Goal: Information Seeking & Learning: Learn about a topic

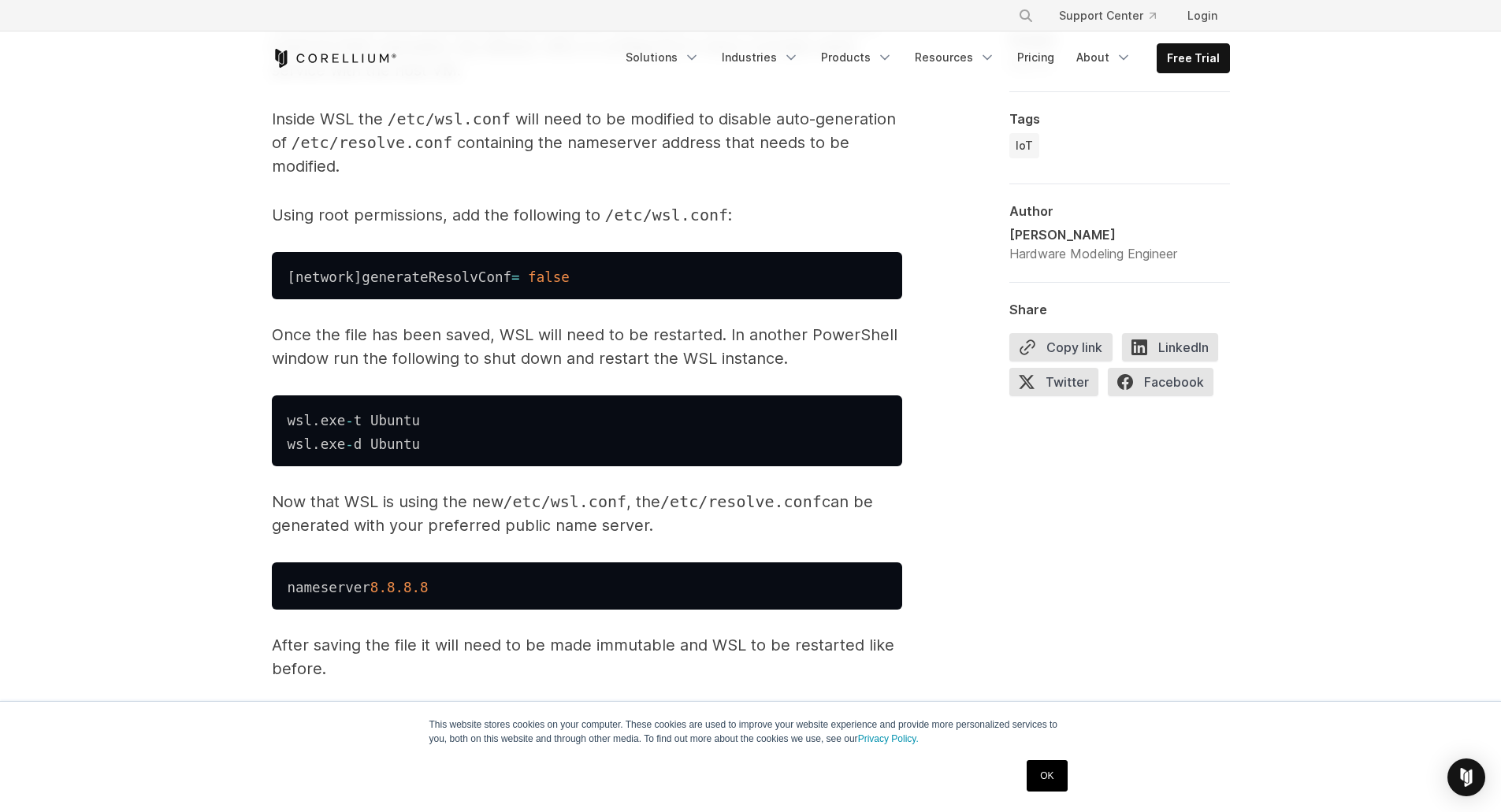
scroll to position [1812, 0]
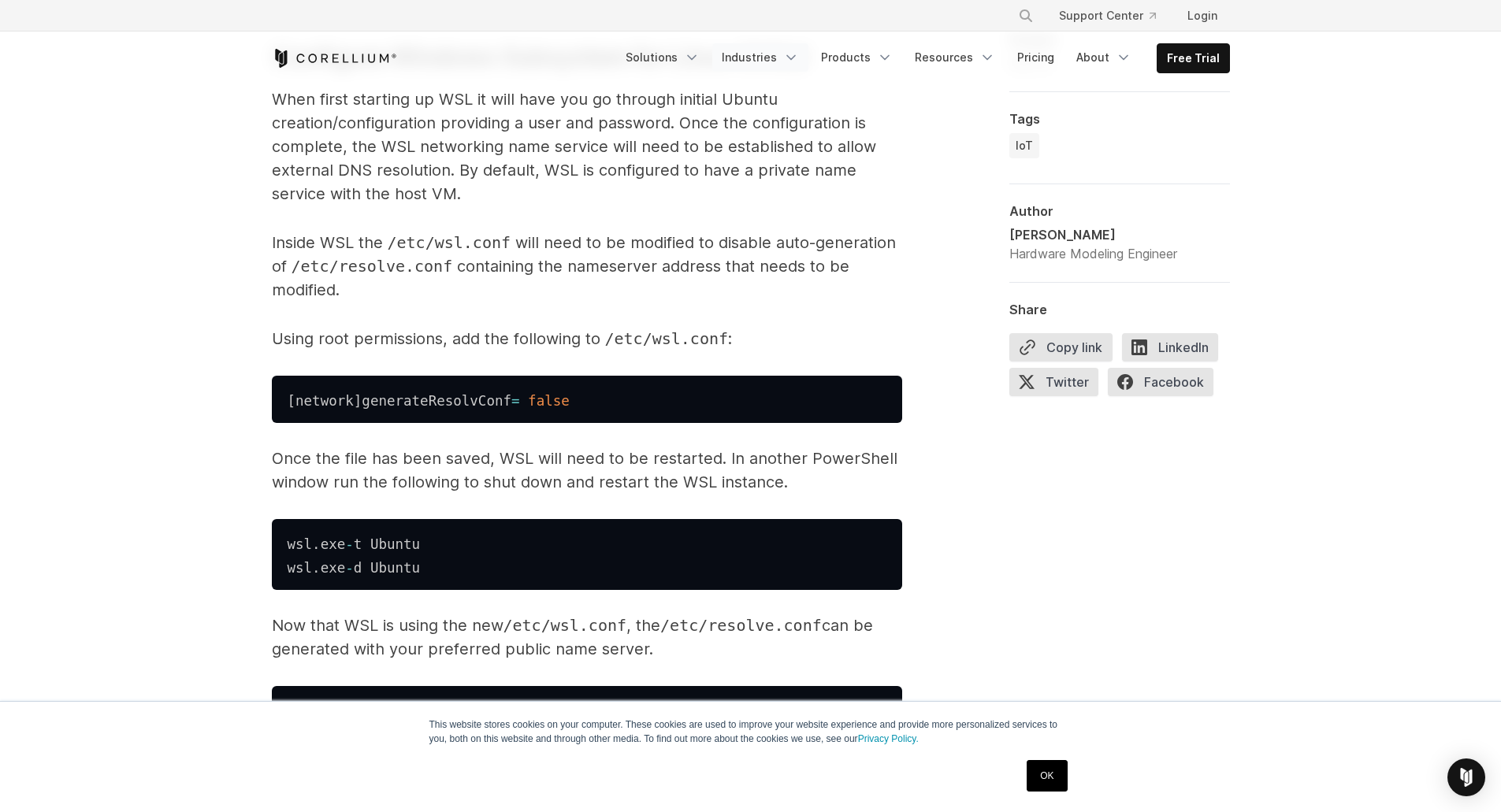
click at [785, 53] on link "Industries" at bounding box center [760, 57] width 96 height 29
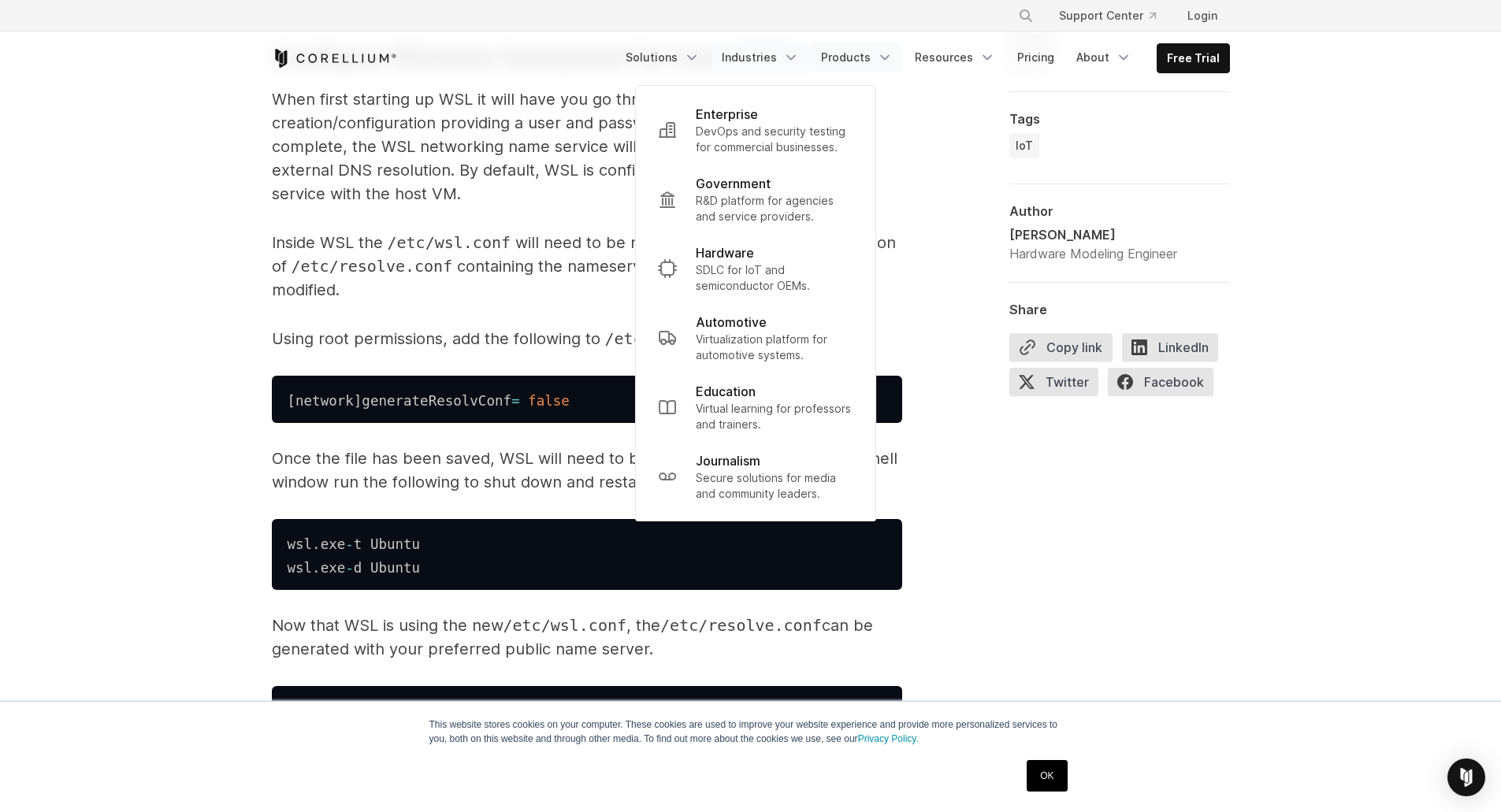
click at [879, 59] on link "Products" at bounding box center [856, 57] width 90 height 29
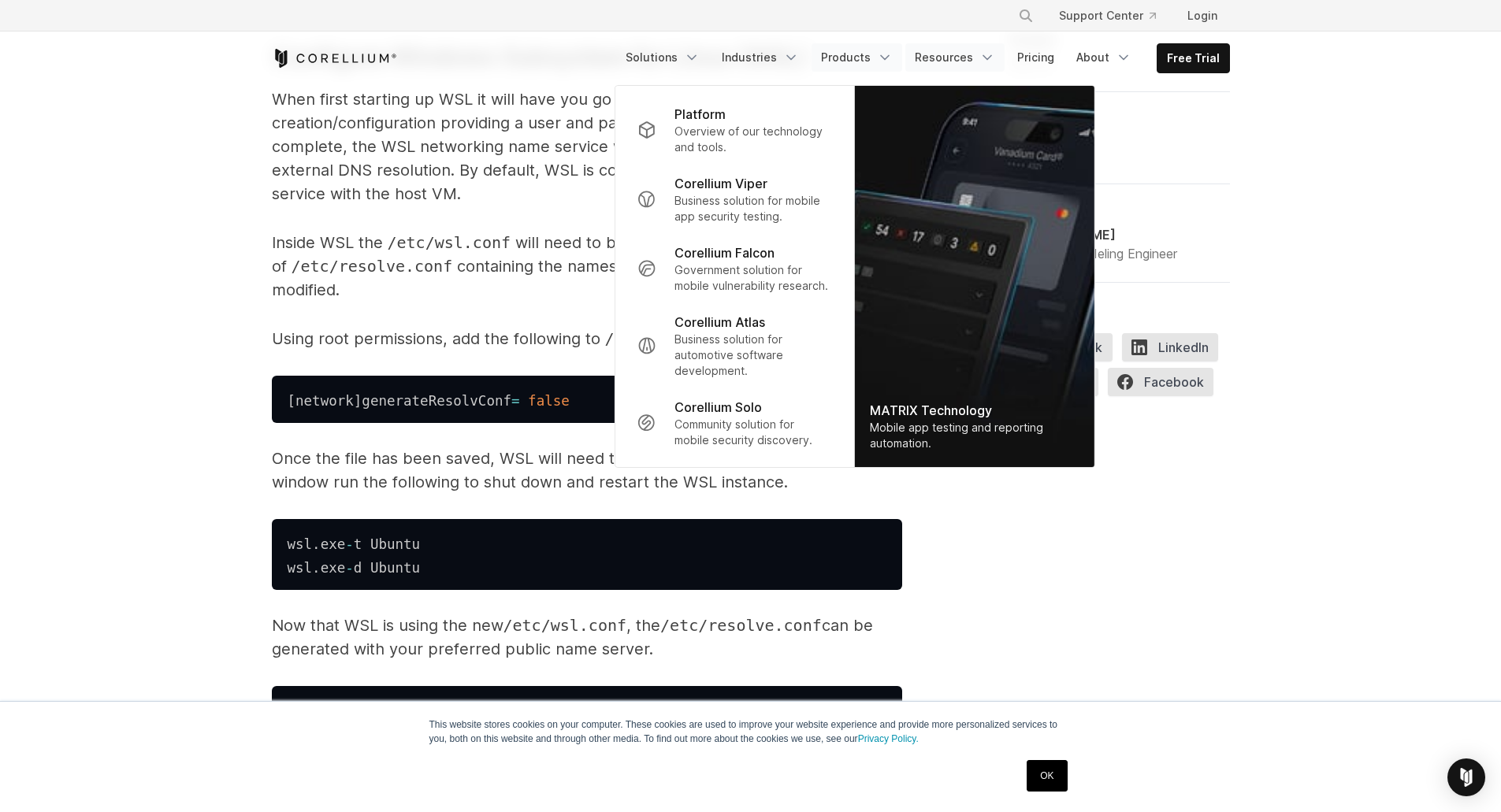
click at [968, 64] on link "Resources" at bounding box center [955, 57] width 99 height 29
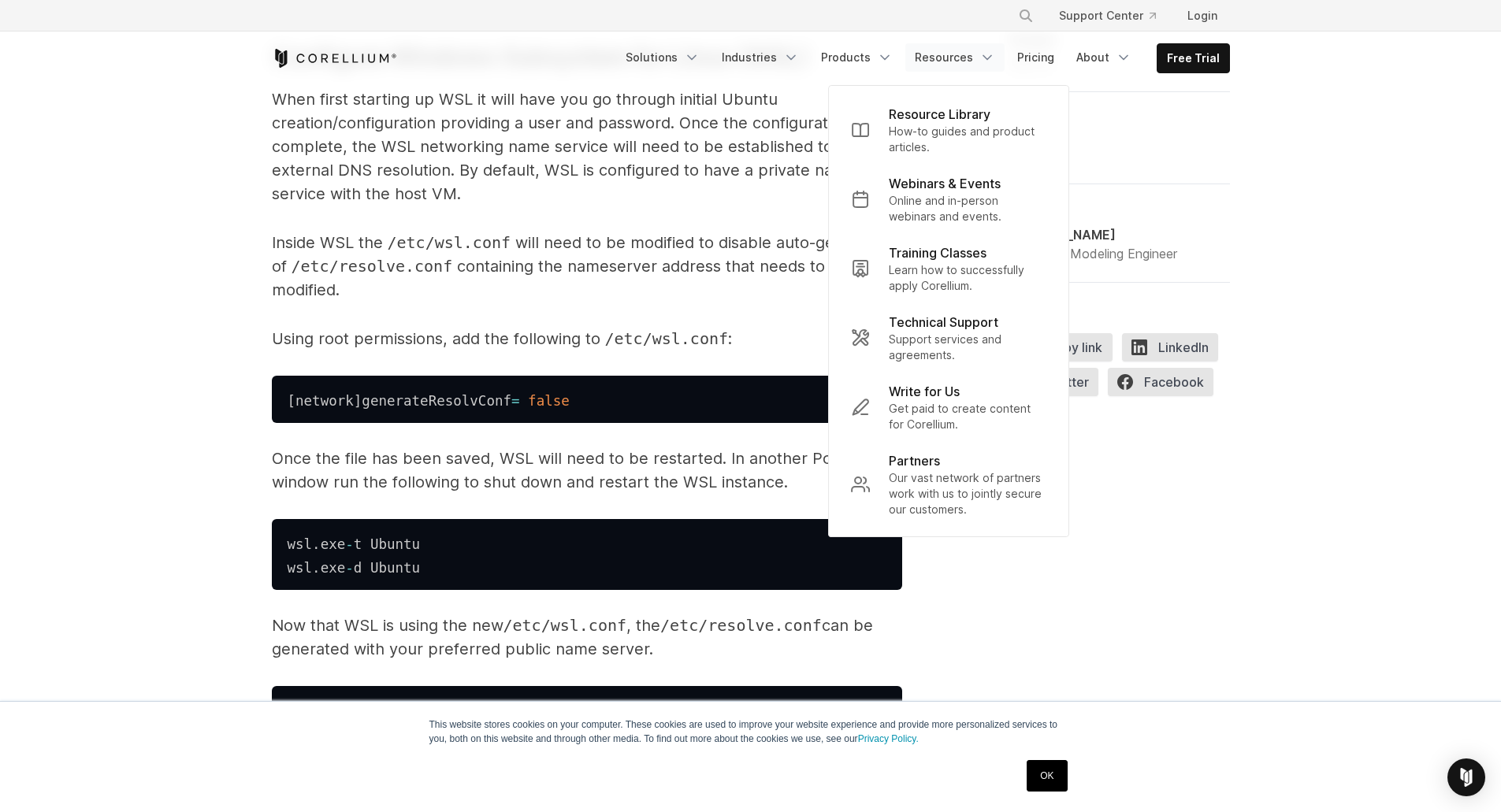
click at [934, 127] on p "How-to guides and product articles." at bounding box center [967, 139] width 157 height 31
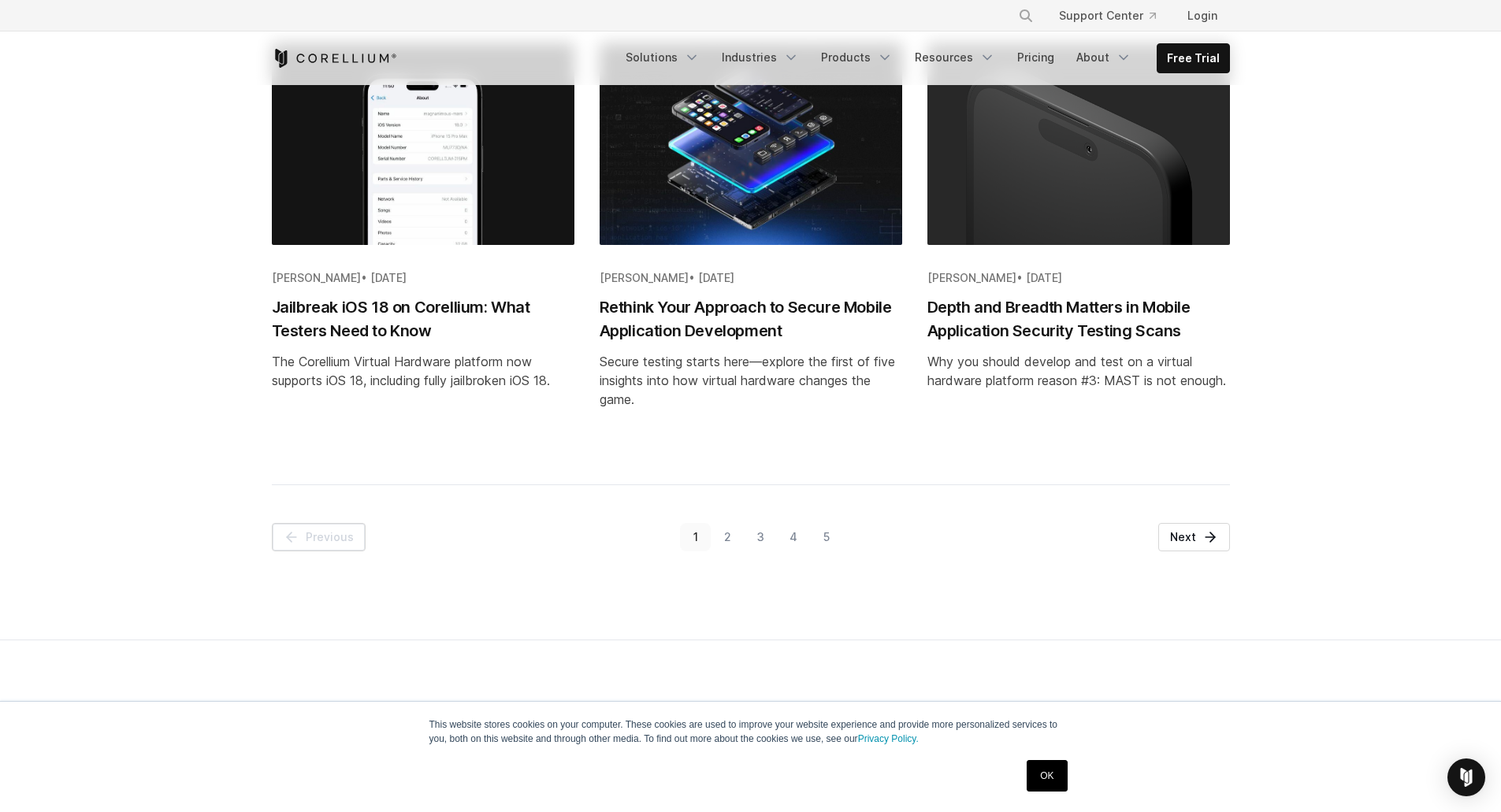
scroll to position [1812, 0]
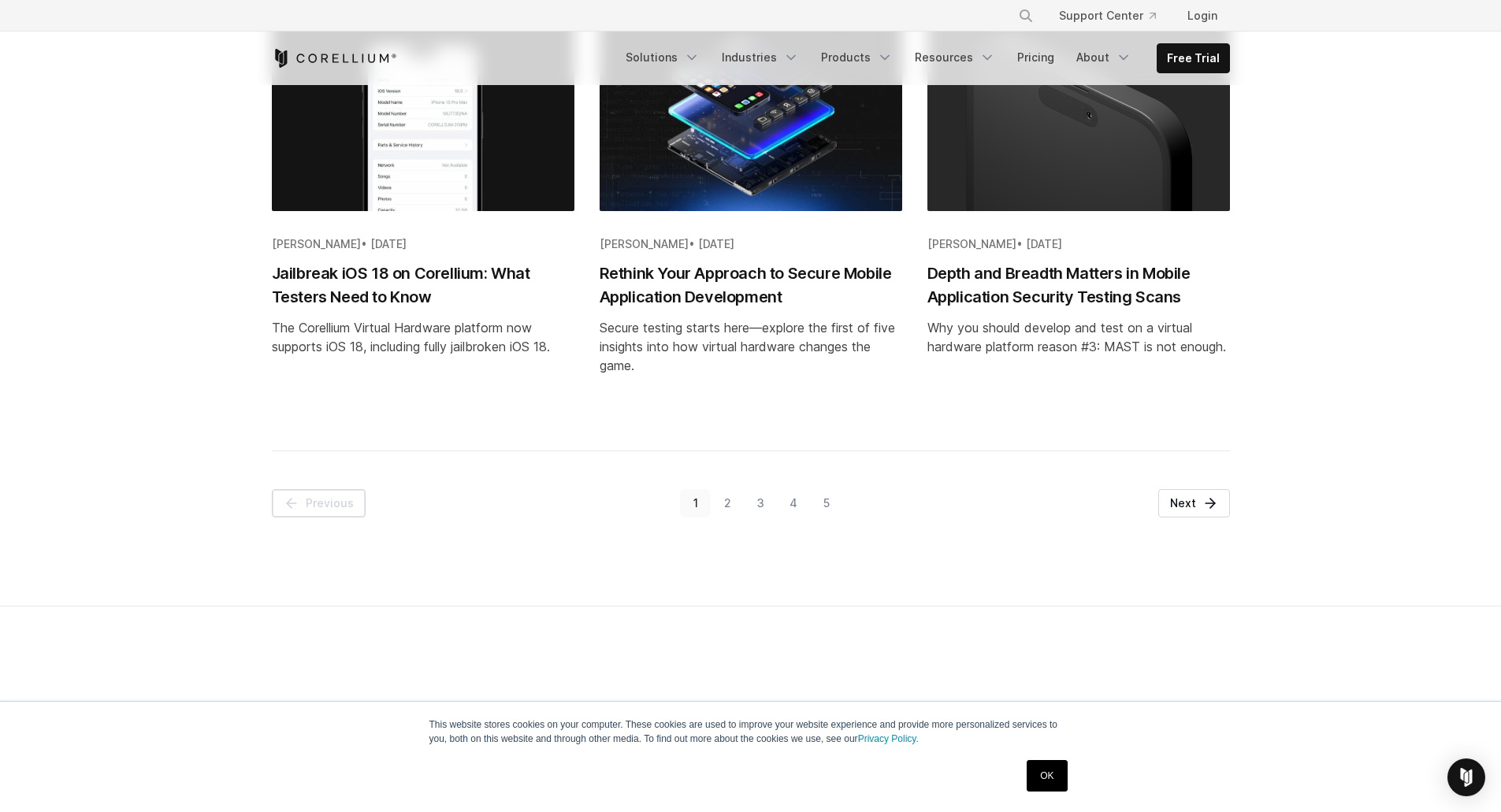
click at [497, 276] on h2 "Jailbreak iOS 18 on Corellium: What Testers Need to Know" at bounding box center [422, 284] width 303 height 47
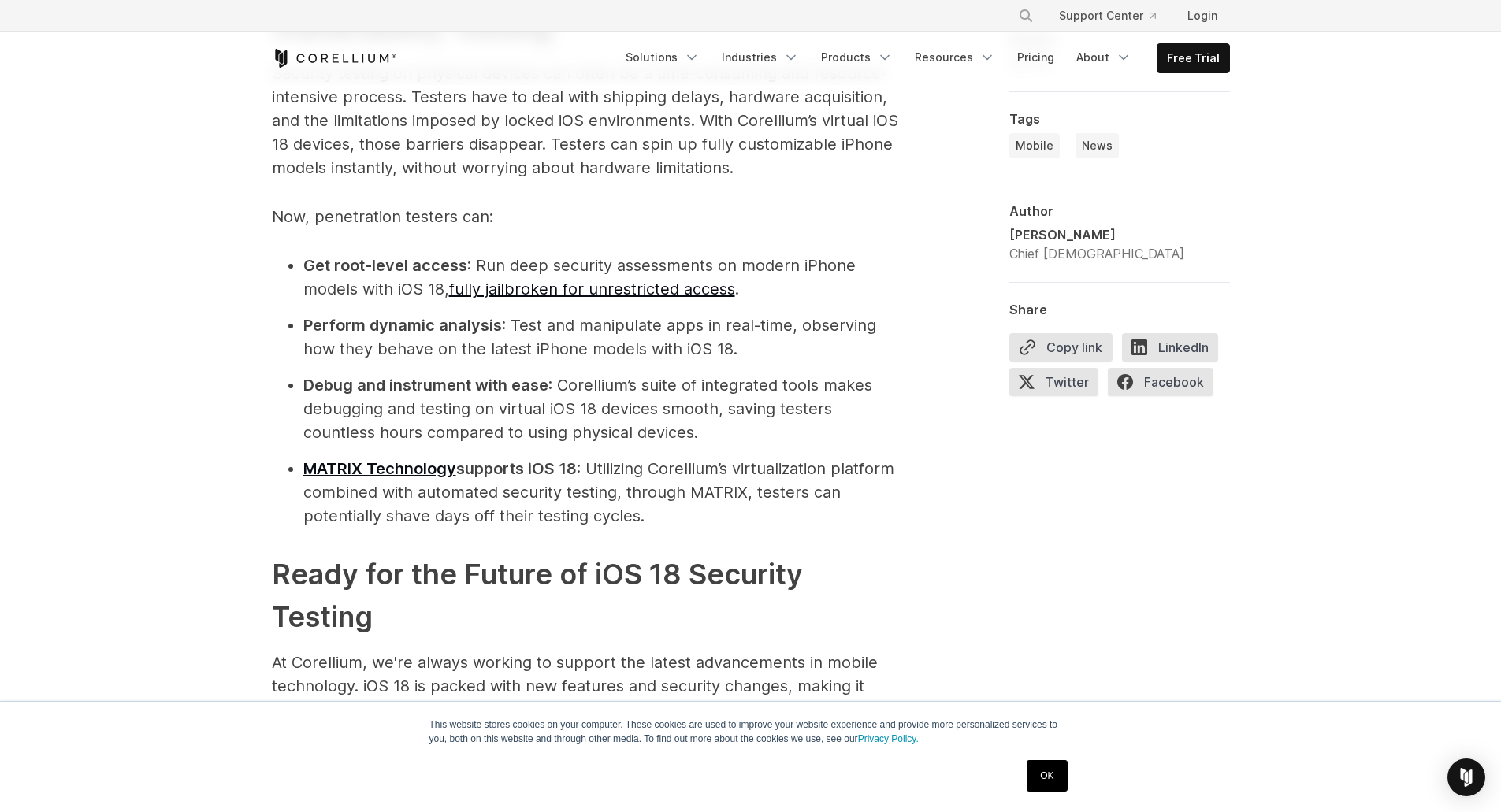
scroll to position [1891, 0]
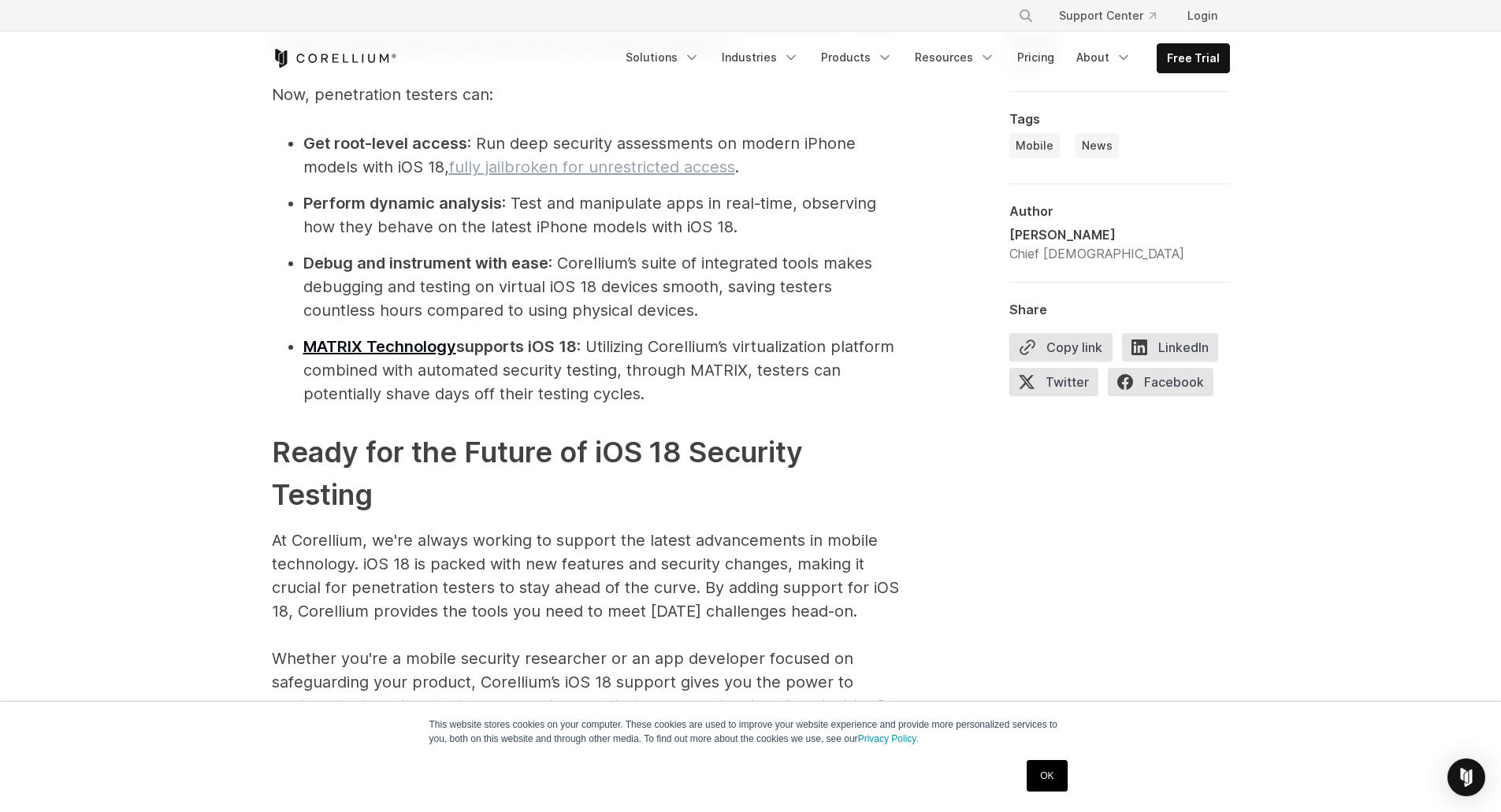
click at [696, 166] on link "fully jailbroken for unrestricted access" at bounding box center [591, 166] width 286 height 19
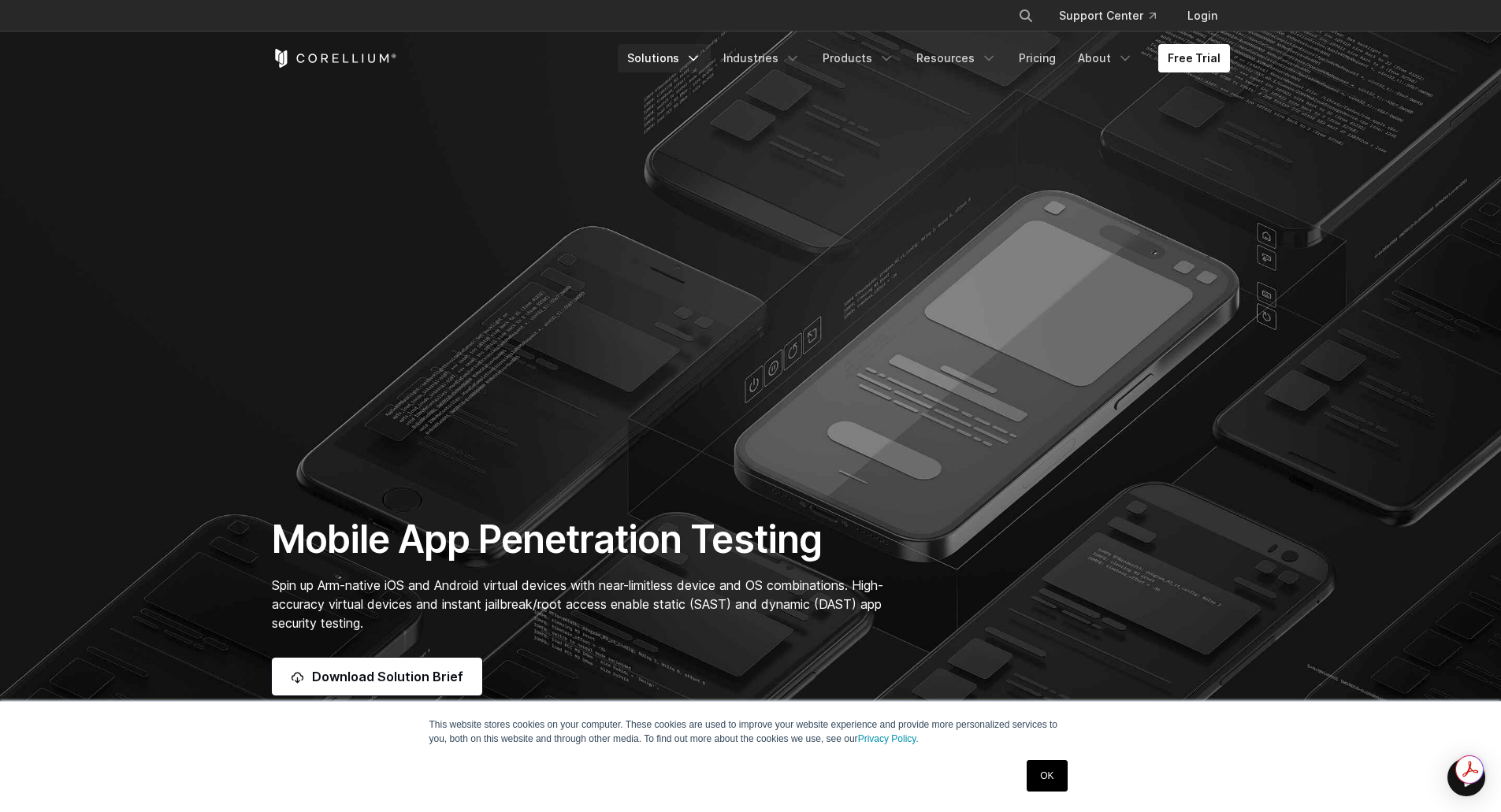
click at [701, 55] on icon "Navigation Menu" at bounding box center [693, 58] width 16 height 16
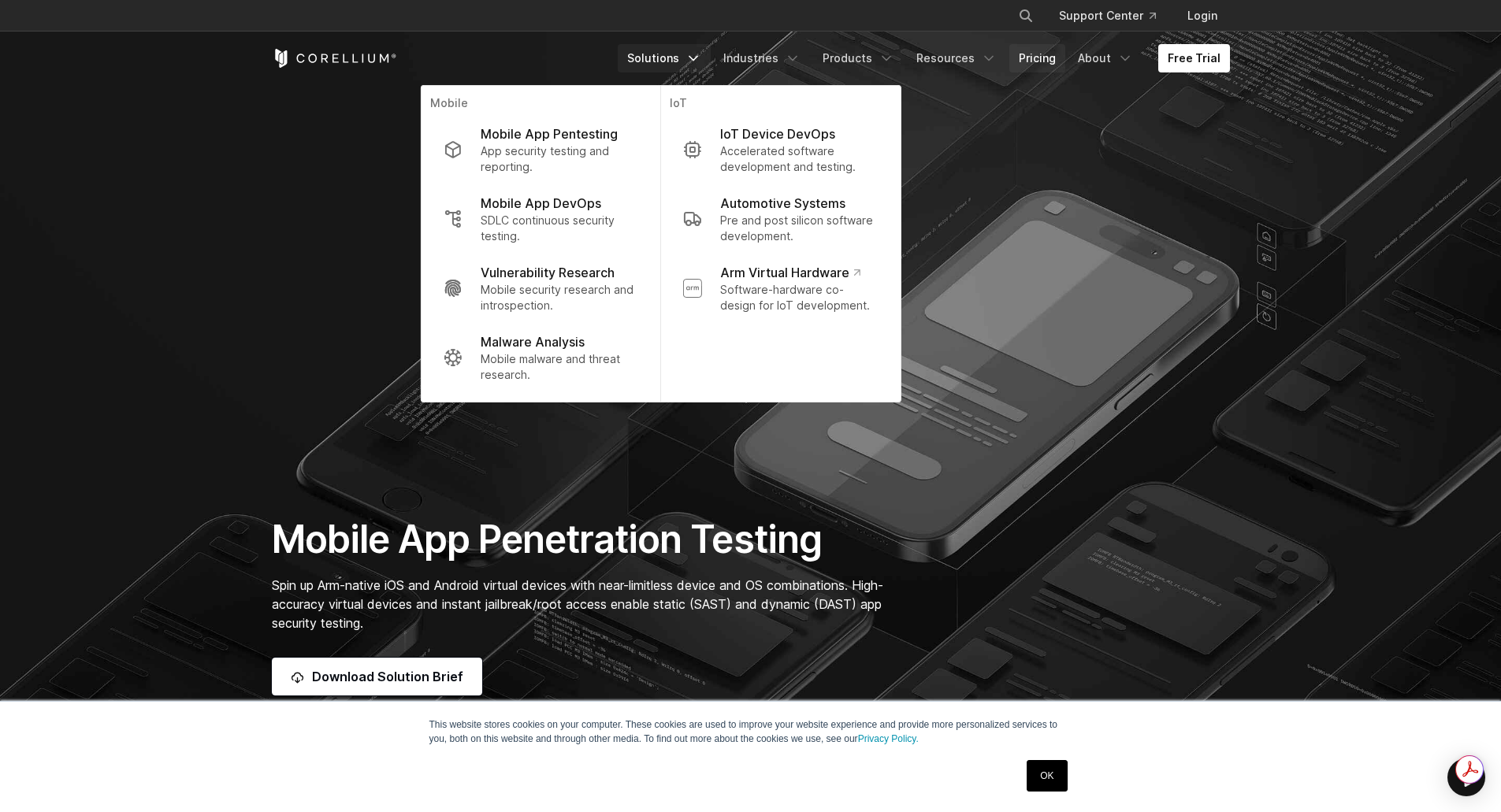
click at [1046, 59] on link "Pricing" at bounding box center [1037, 58] width 56 height 29
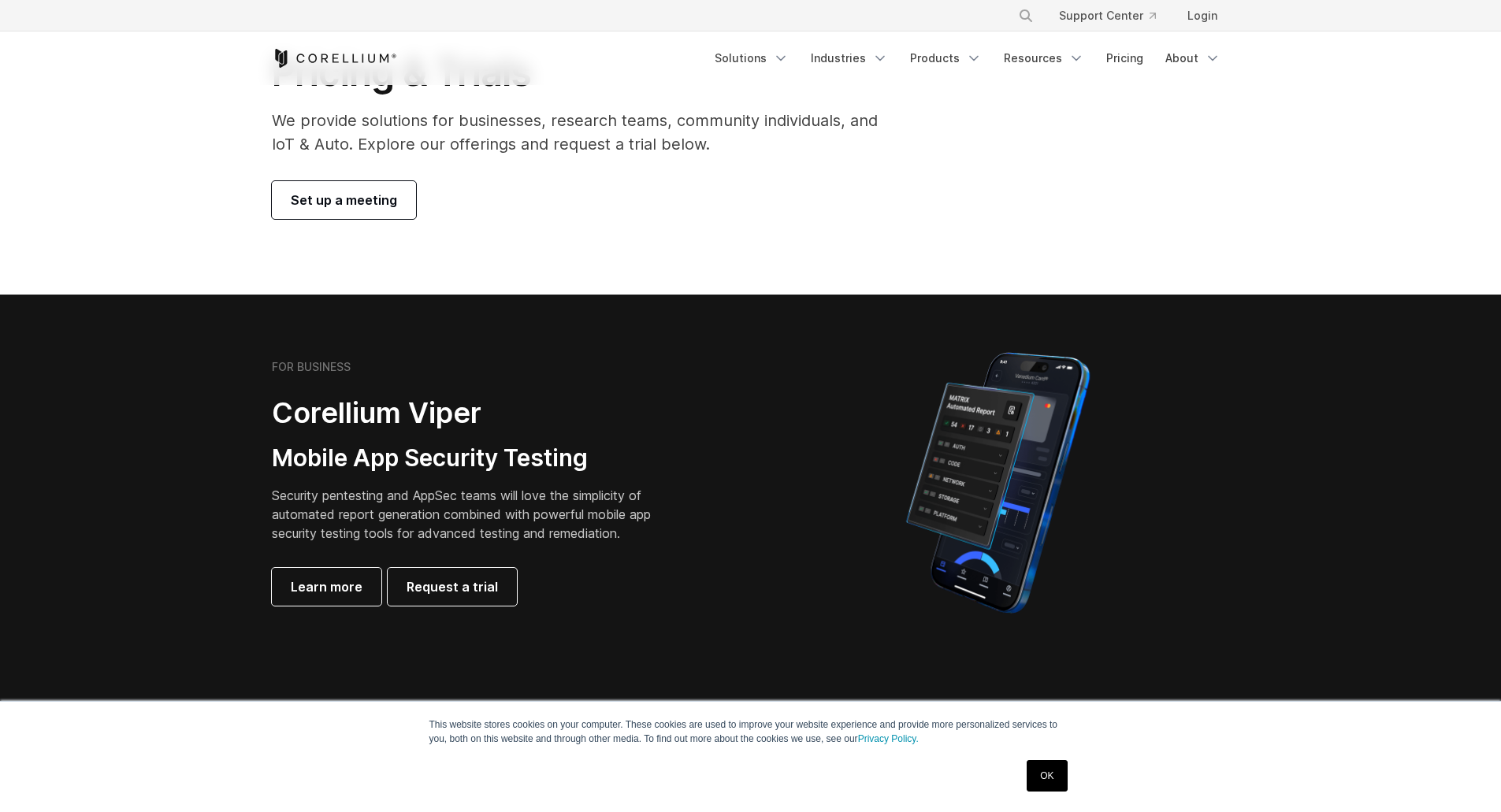
scroll to position [315, 0]
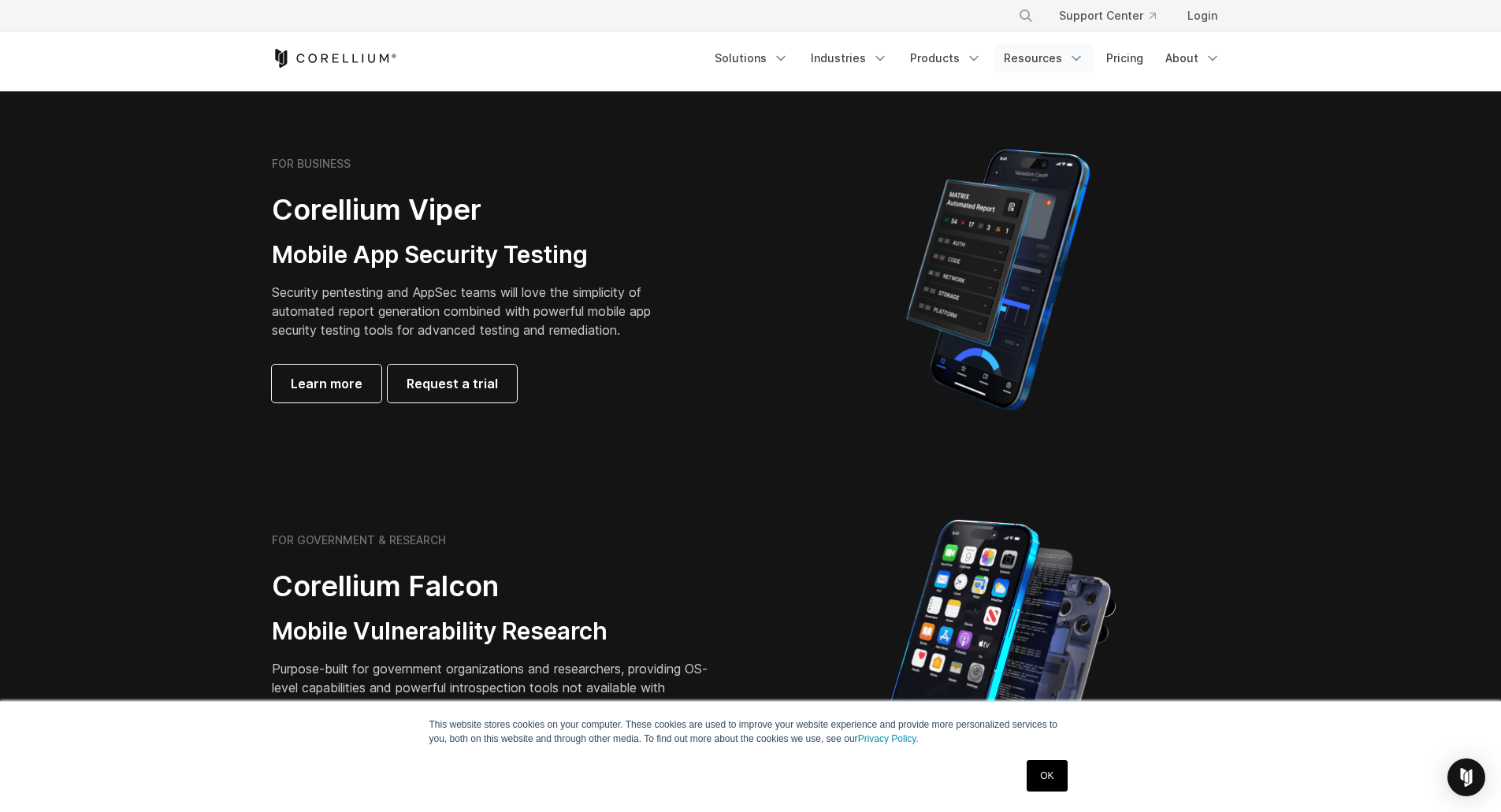
click at [1058, 49] on link "Resources" at bounding box center [1044, 58] width 99 height 29
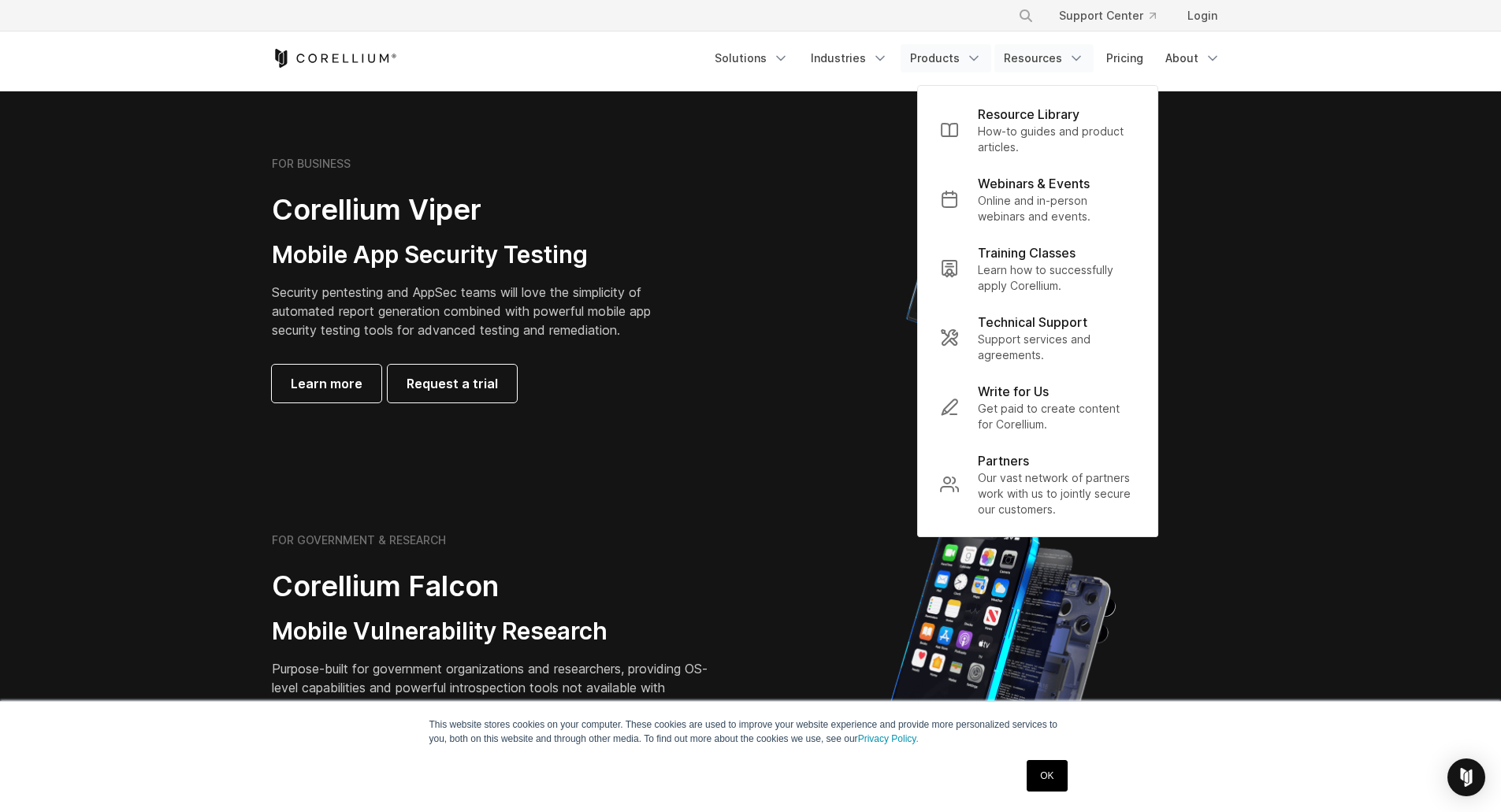
click at [946, 54] on link "Products" at bounding box center [945, 58] width 90 height 29
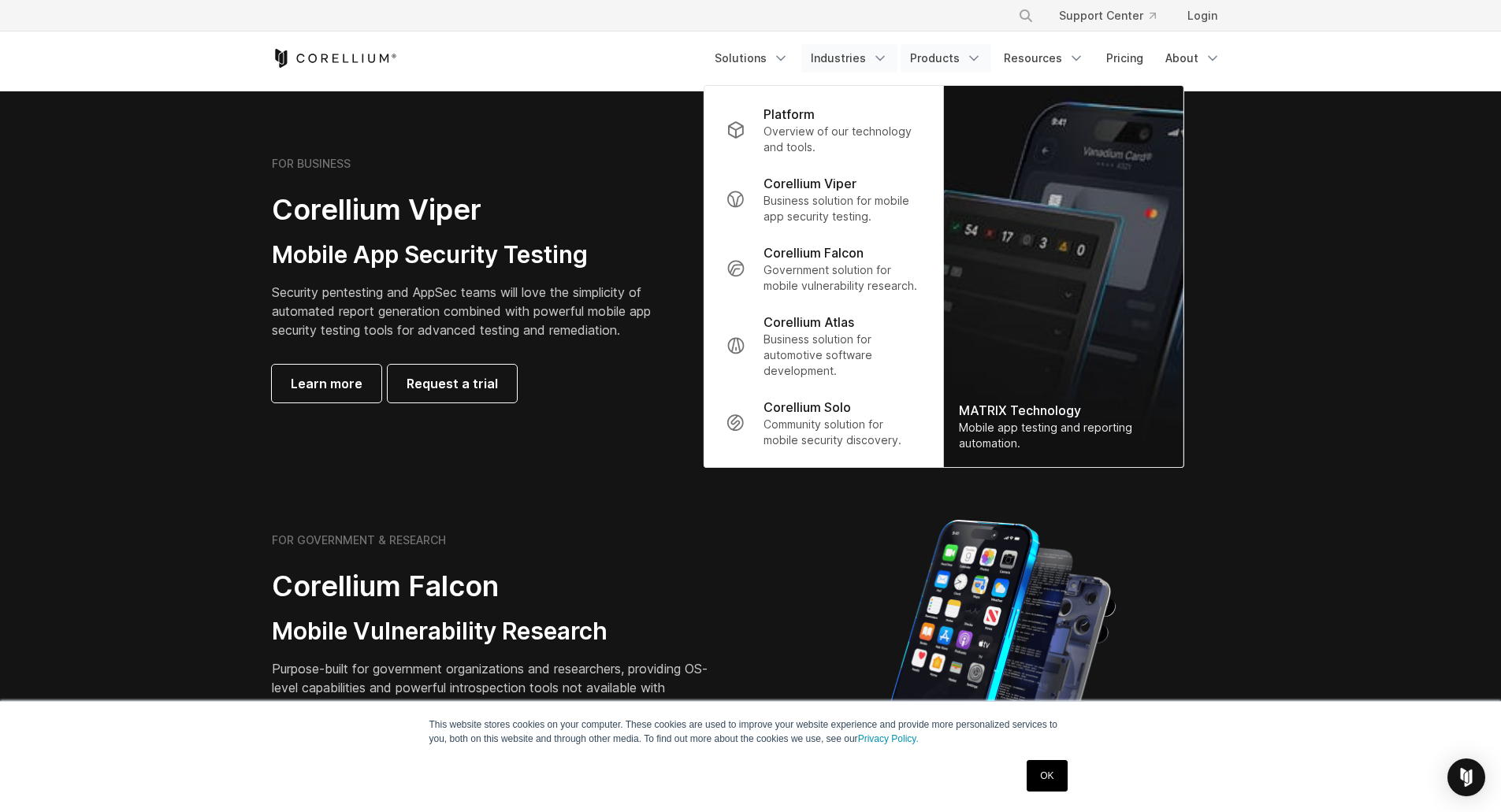
click at [876, 51] on link "Industries" at bounding box center [849, 58] width 96 height 29
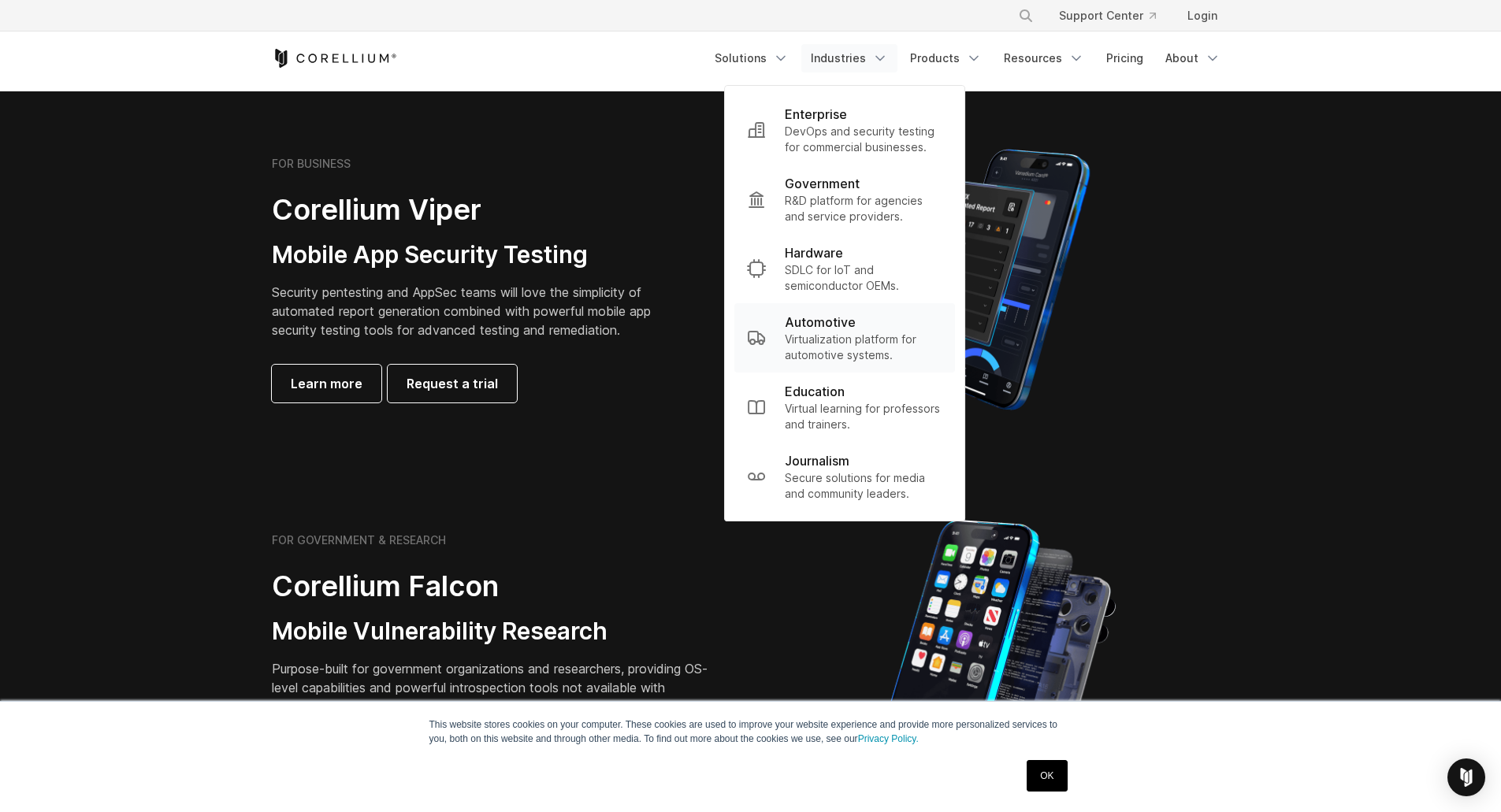
click at [859, 341] on p "Virtualization platform for automotive systems." at bounding box center [863, 348] width 157 height 31
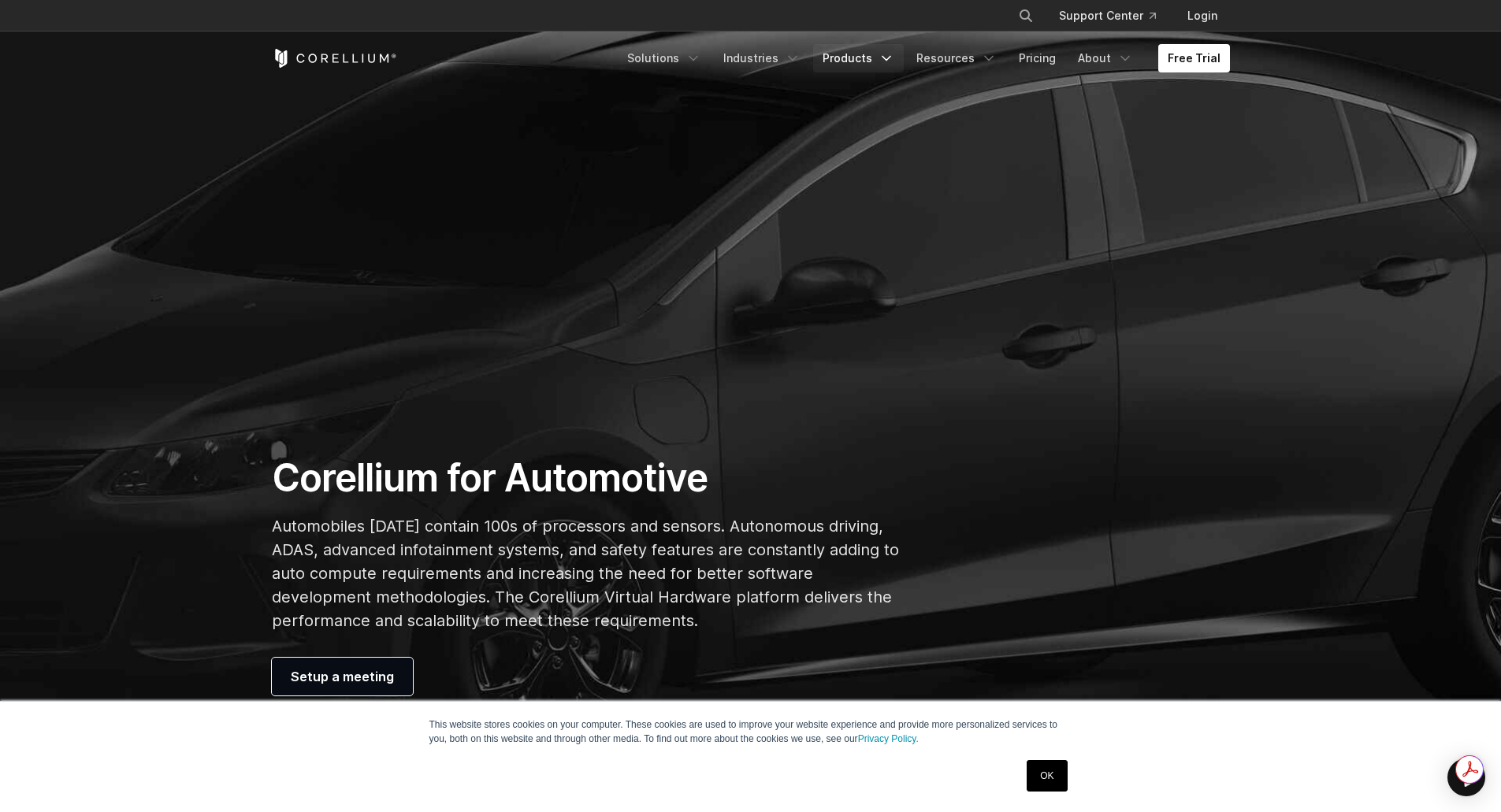
click at [856, 57] on link "Products" at bounding box center [858, 58] width 90 height 29
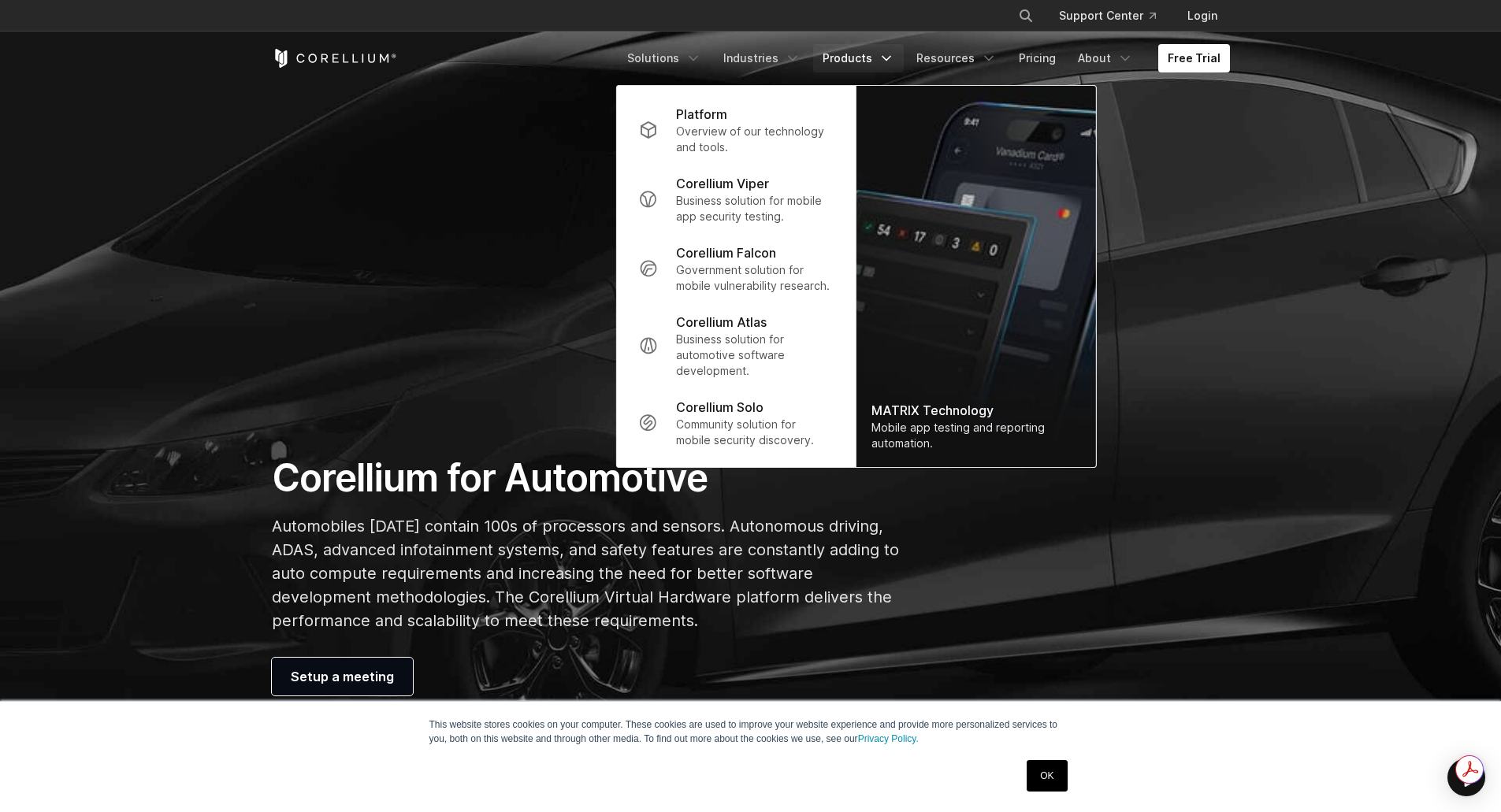
click at [802, 126] on p "Overview of our technology and tools." at bounding box center [754, 139] width 156 height 31
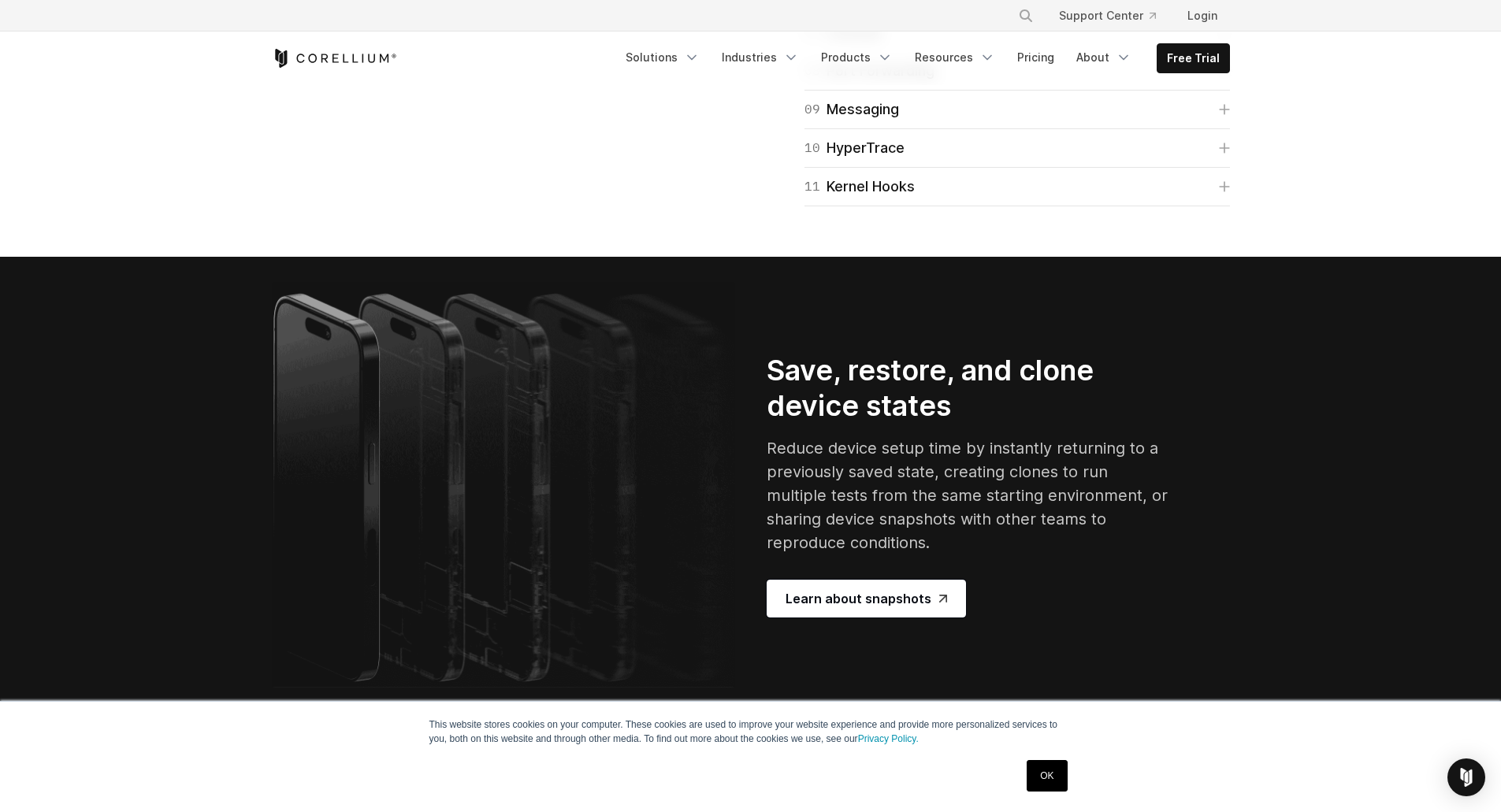
scroll to position [2757, 0]
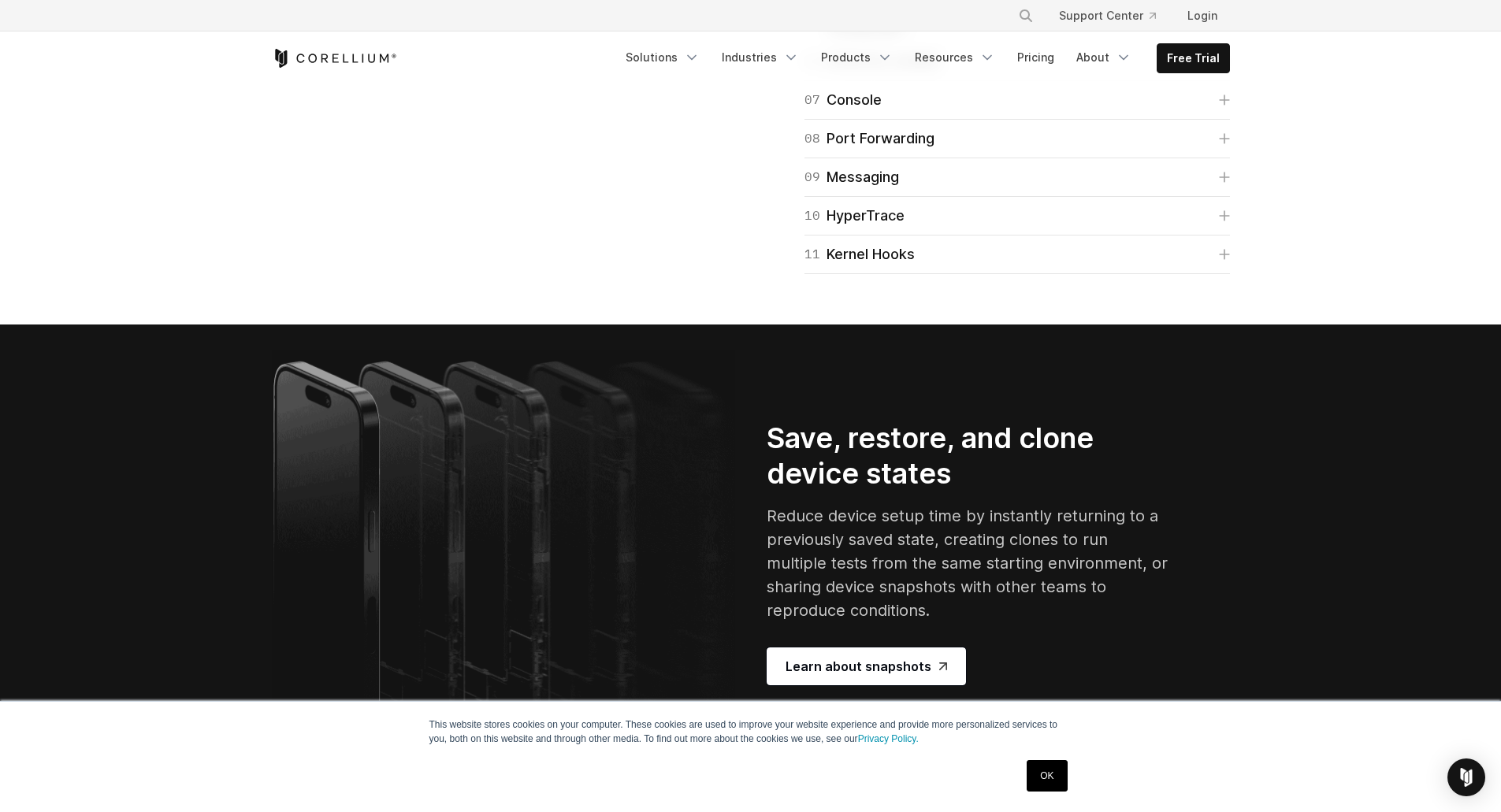
click at [894, 73] on link "06 [PERSON_NAME]" at bounding box center [1016, 62] width 425 height 22
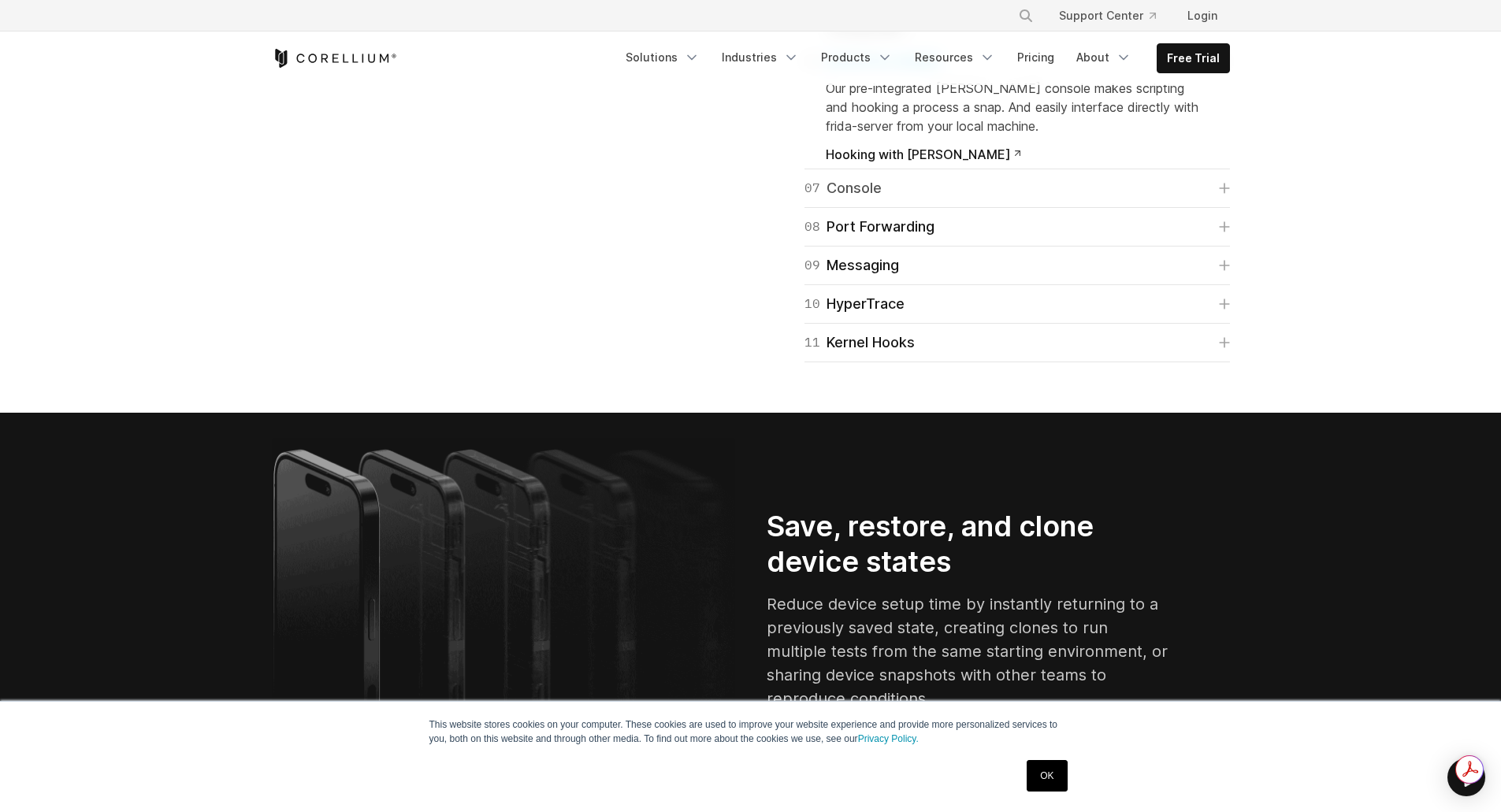
scroll to position [0, 0]
click at [887, 200] on link "07 Console" at bounding box center [1016, 189] width 425 height 22
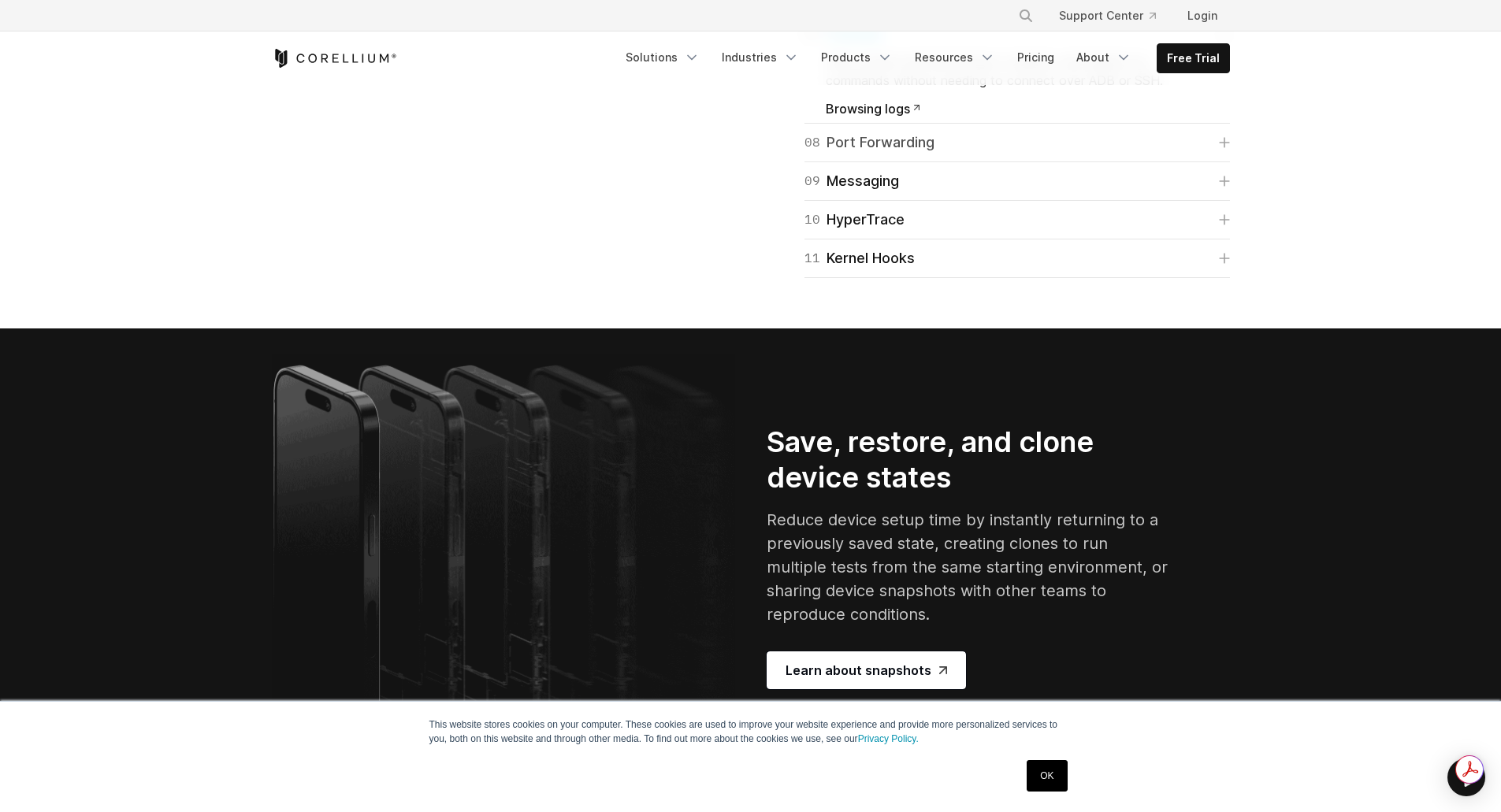
scroll to position [2914, 0]
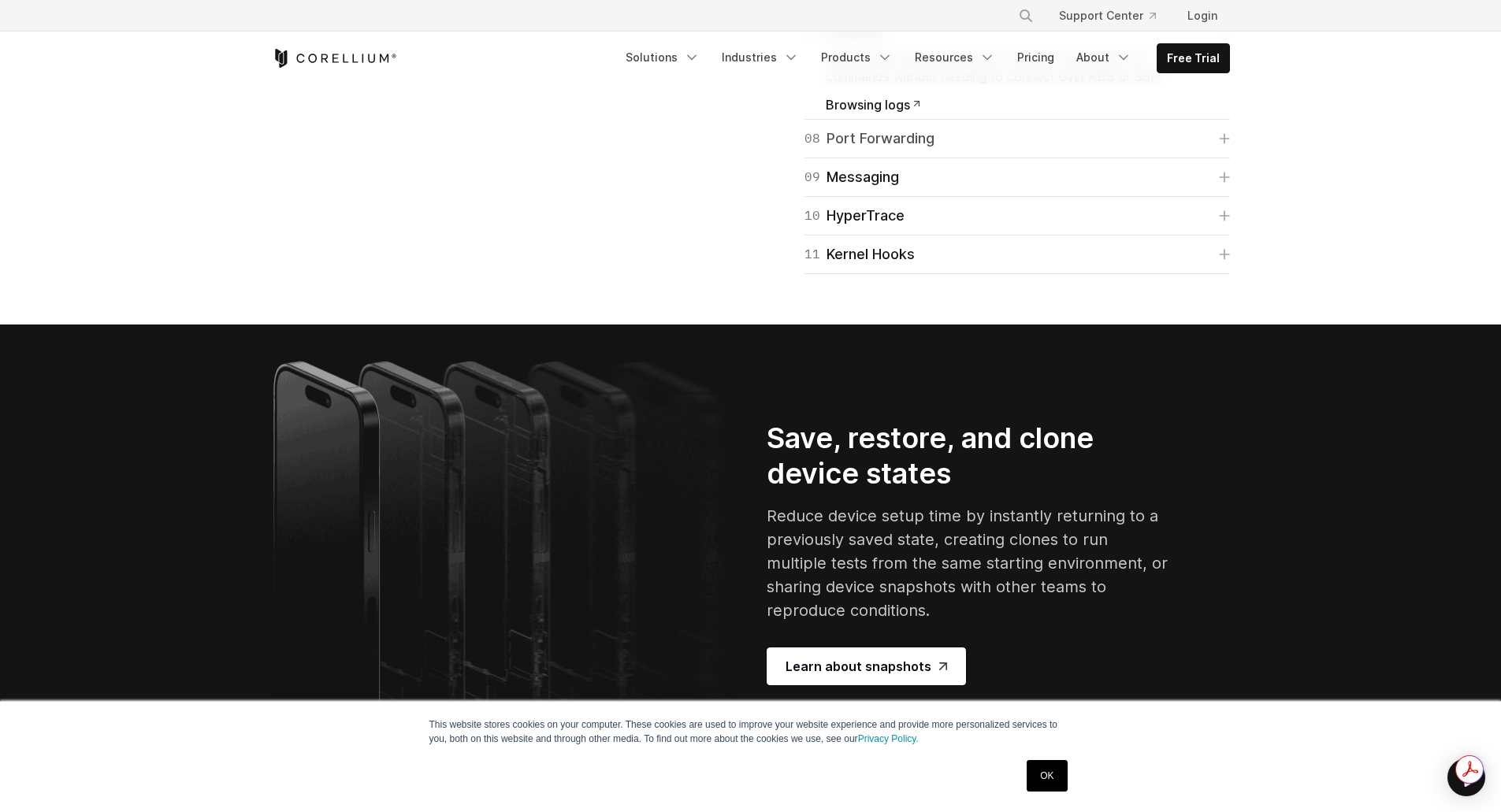
click at [877, 150] on div "08 Port Forwarding" at bounding box center [868, 139] width 130 height 22
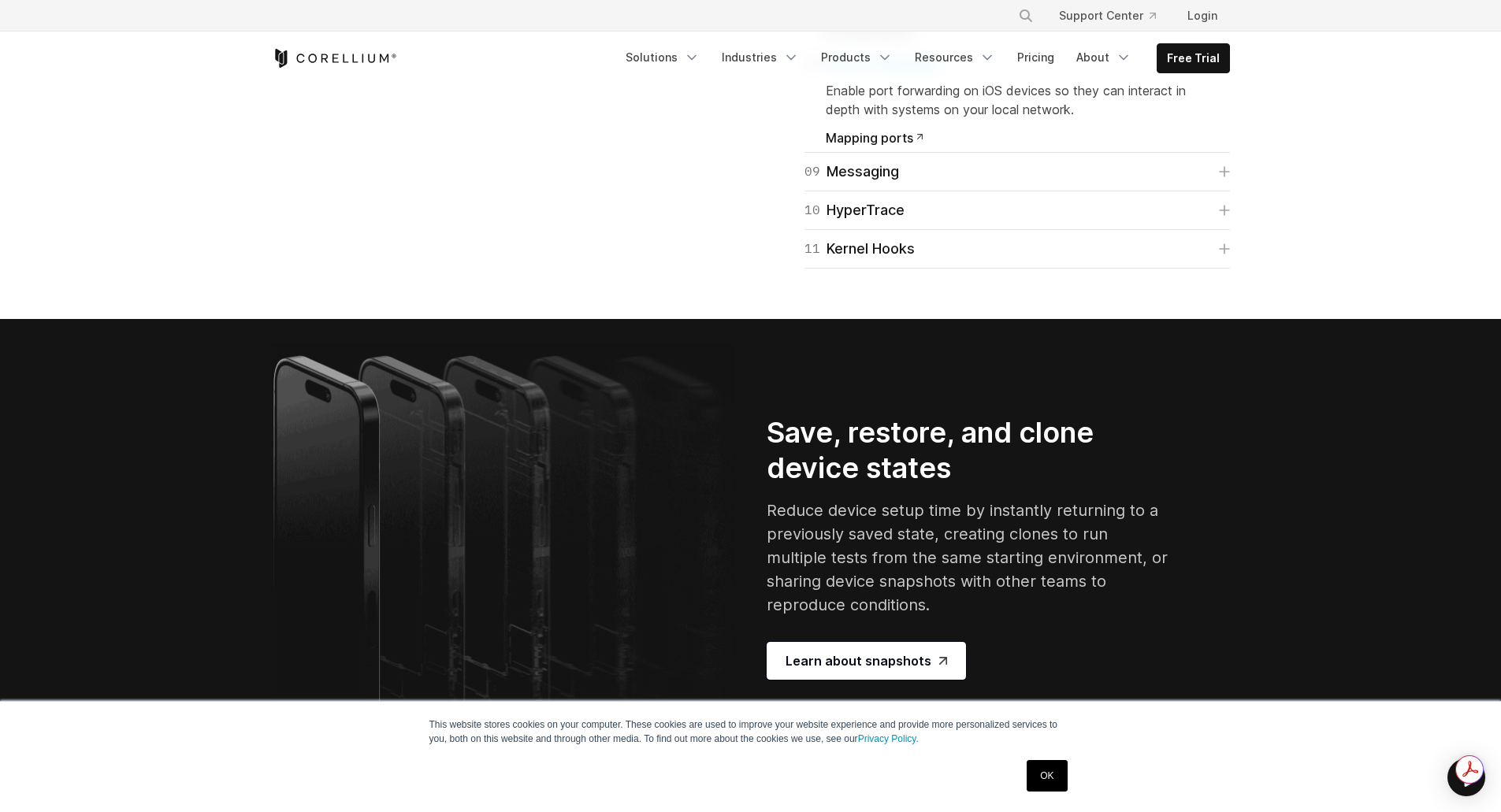
scroll to position [2993, 0]
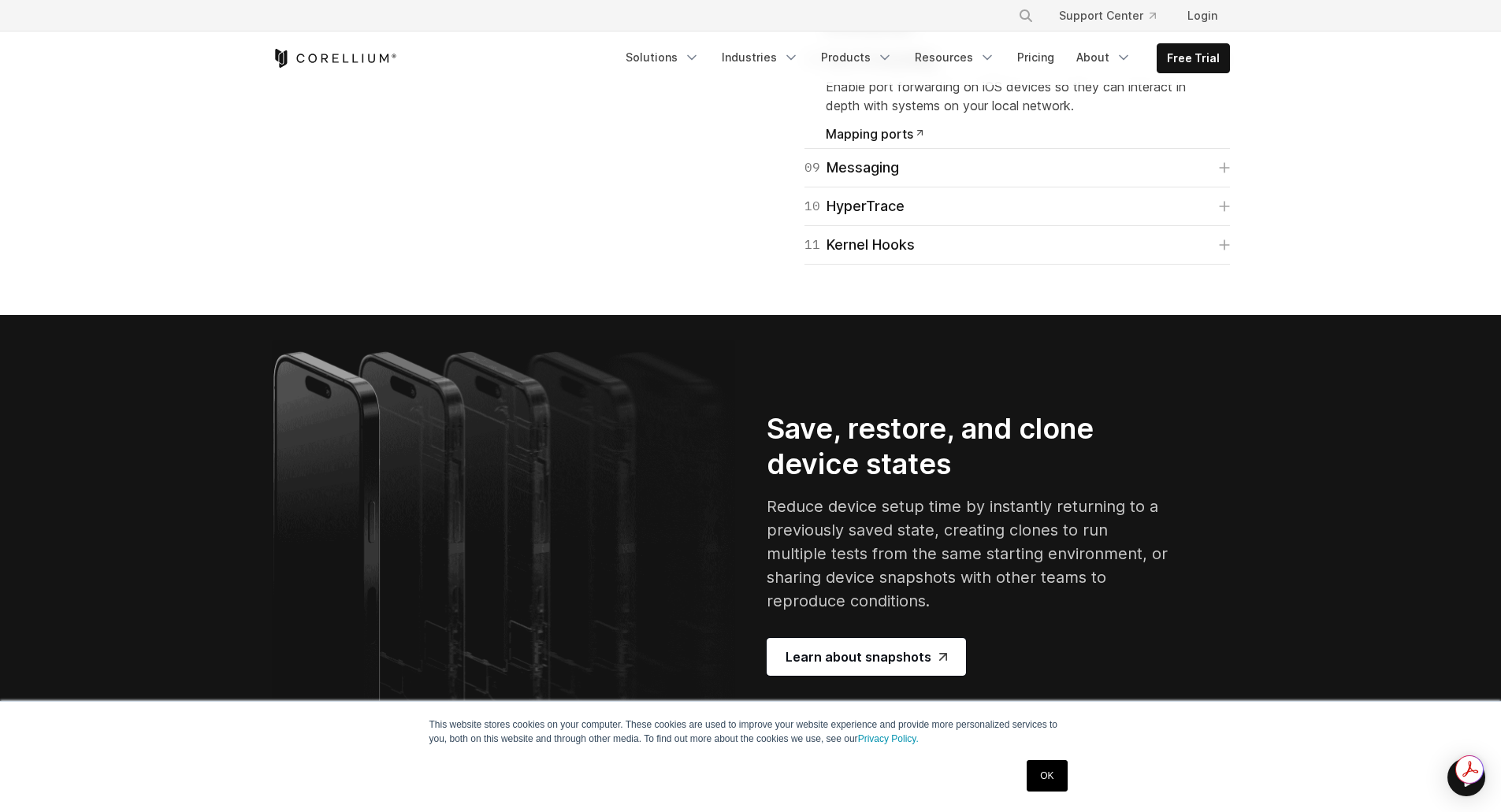
click at [876, 188] on div "09 Messaging Simulate receiving text messages on your virtual iOS device. Get t…" at bounding box center [1016, 168] width 425 height 39
click at [885, 256] on div "11 Kernel Hooks" at bounding box center [859, 245] width 110 height 22
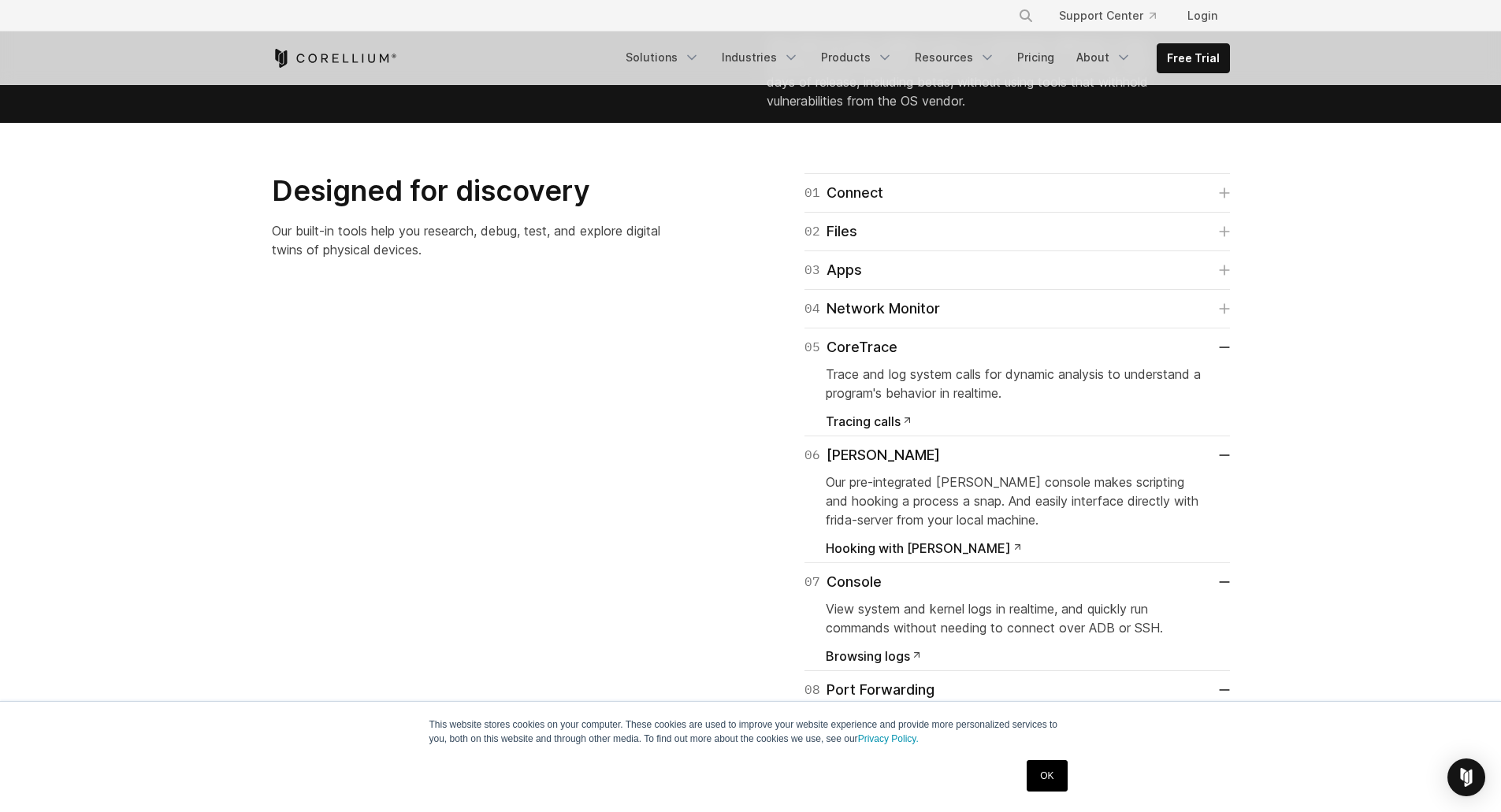
scroll to position [0, 0]
click at [867, 204] on div "01 Connect" at bounding box center [843, 193] width 79 height 22
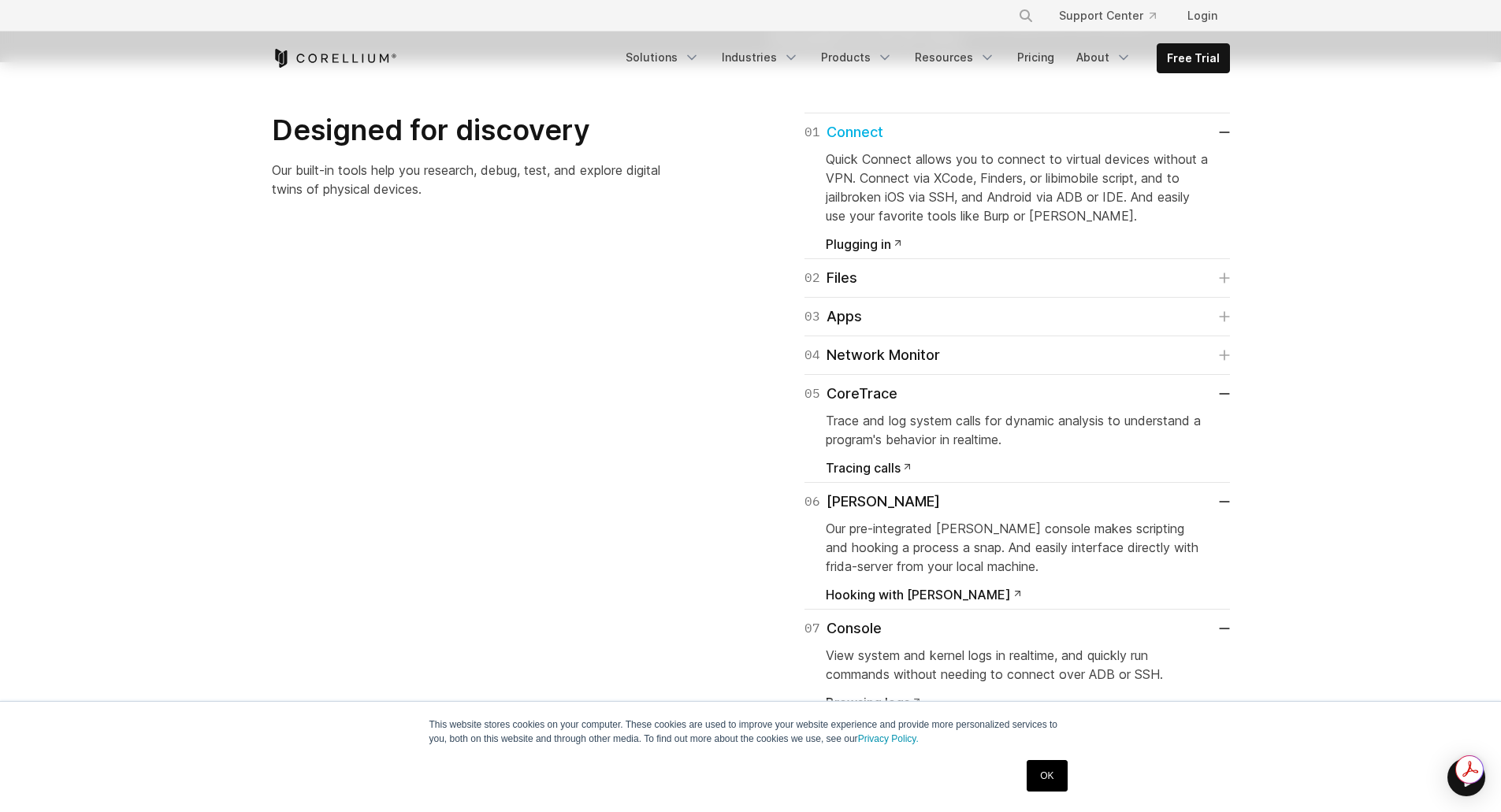
scroll to position [2678, 0]
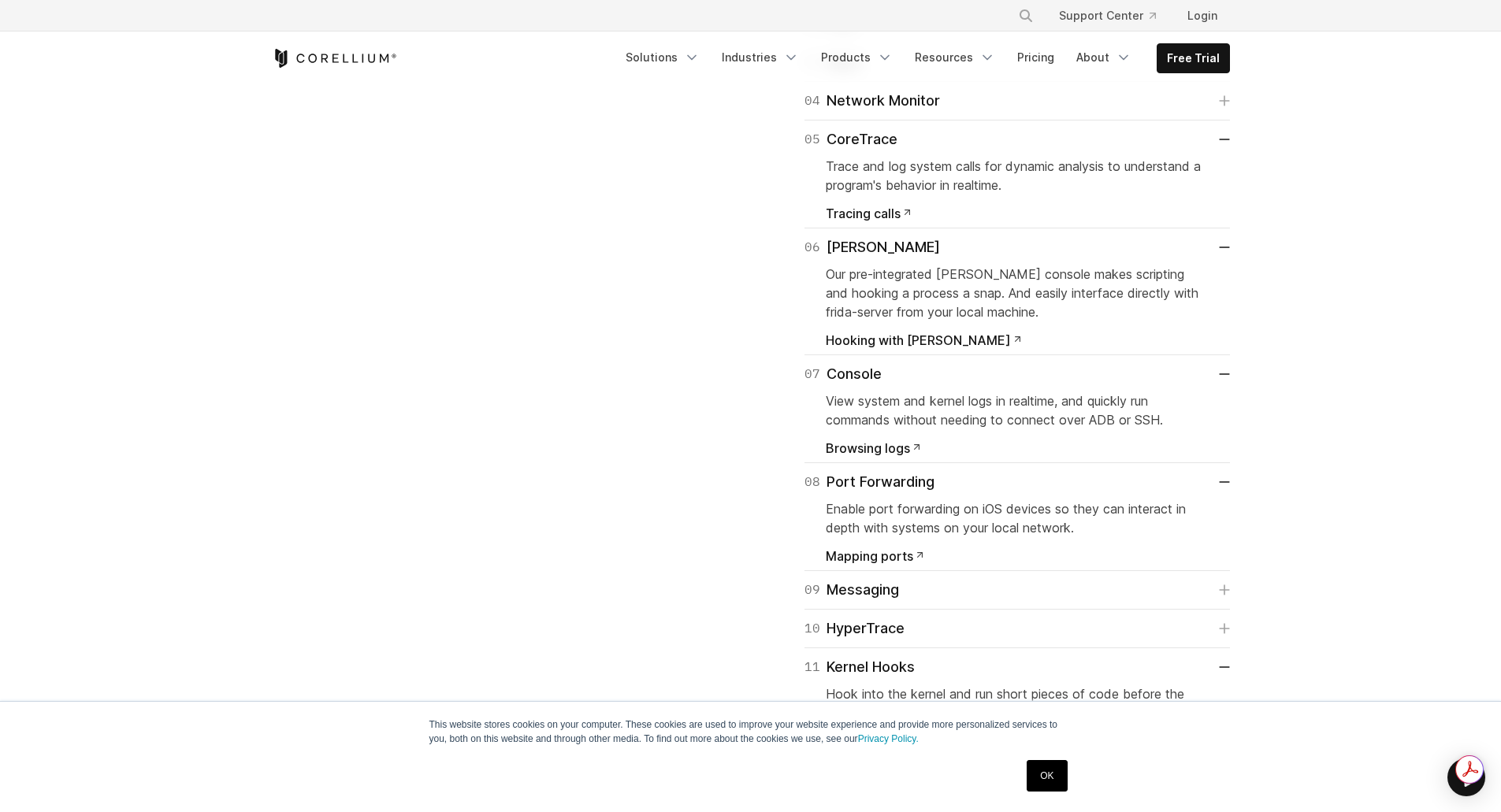
click at [883, 35] on link "02 Files" at bounding box center [1016, 24] width 425 height 22
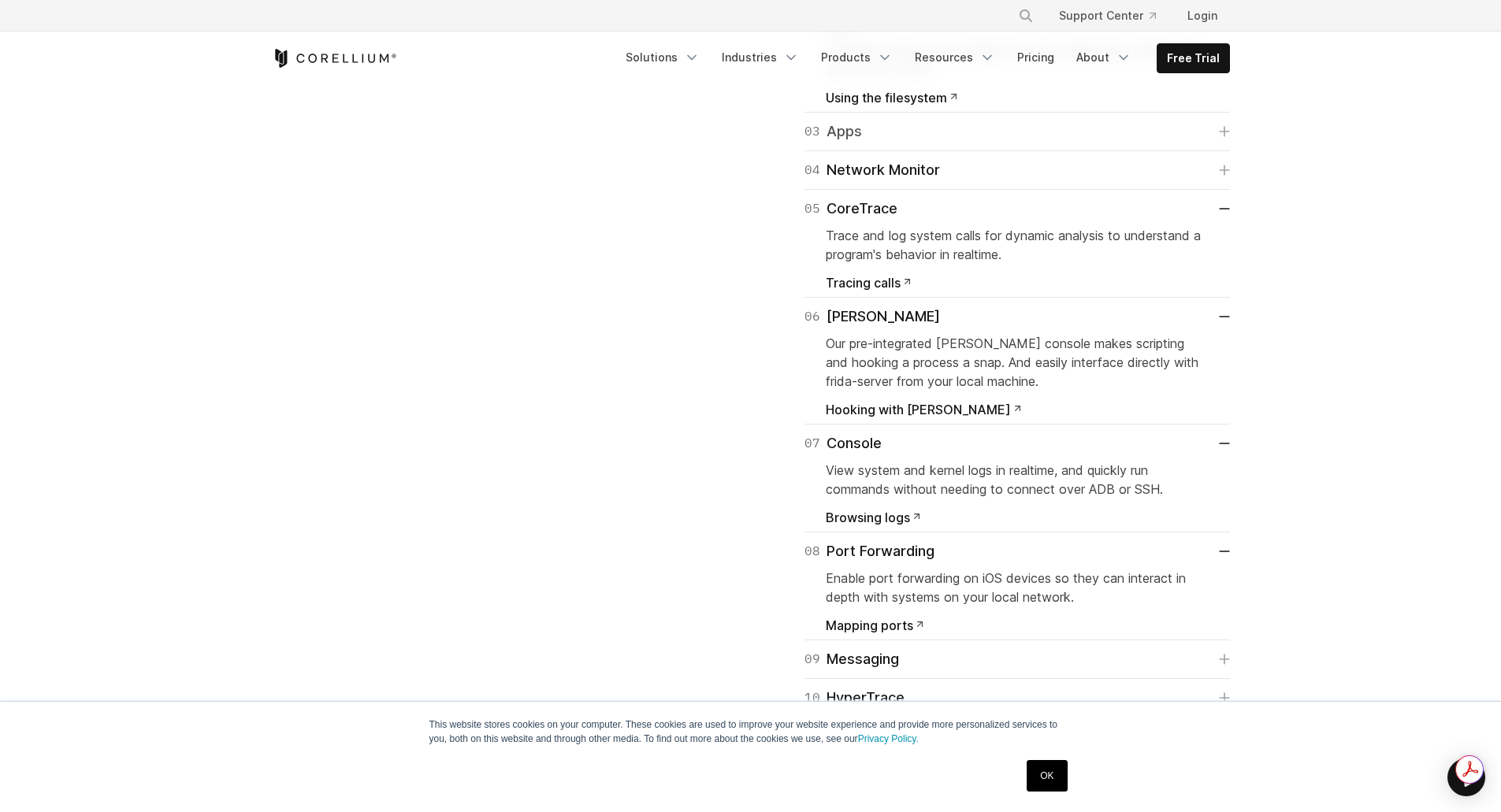
click at [863, 143] on link "03 Apps" at bounding box center [1016, 132] width 425 height 22
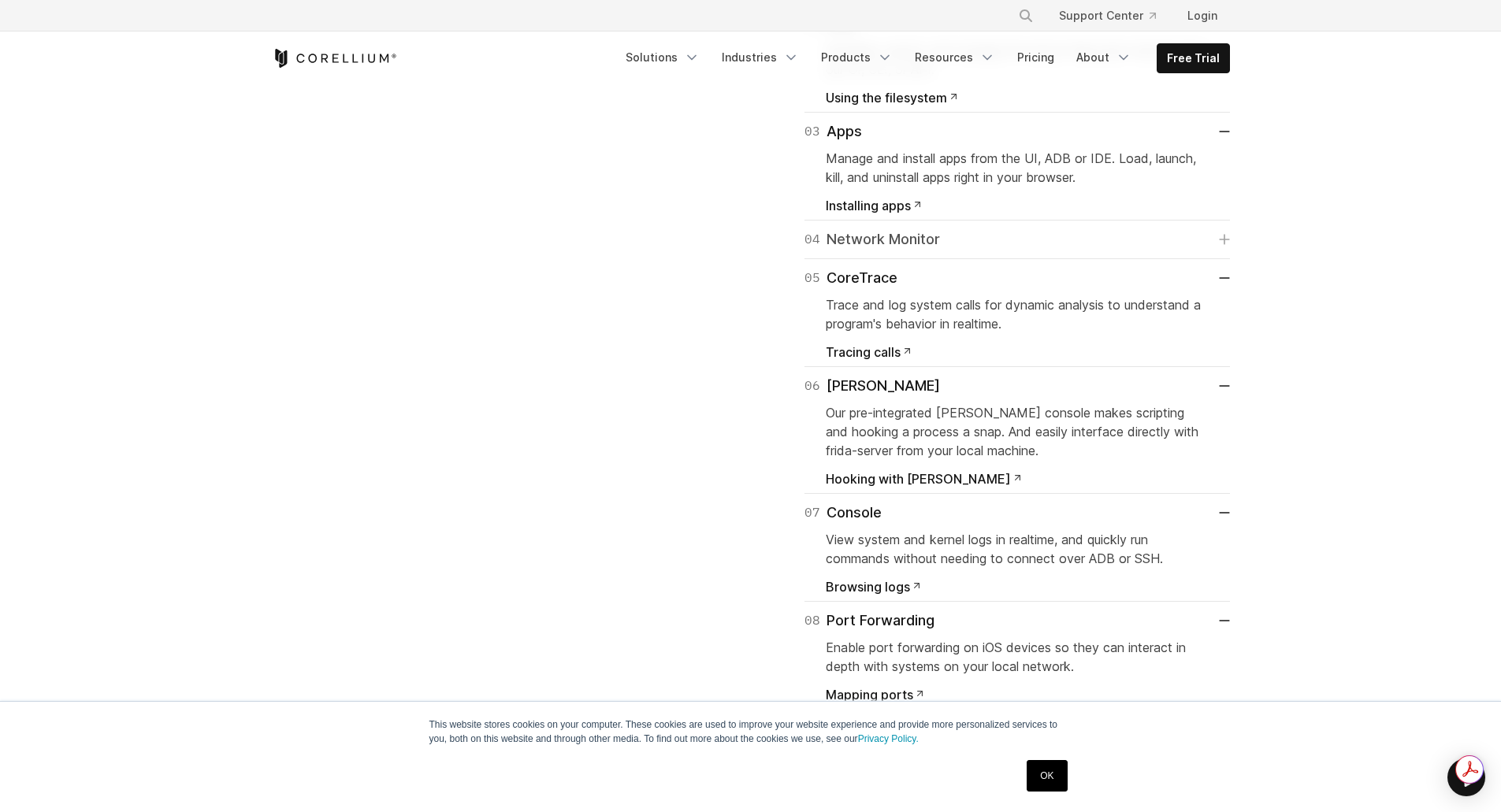
click at [898, 250] on div "04 Network Monitor" at bounding box center [871, 239] width 135 height 22
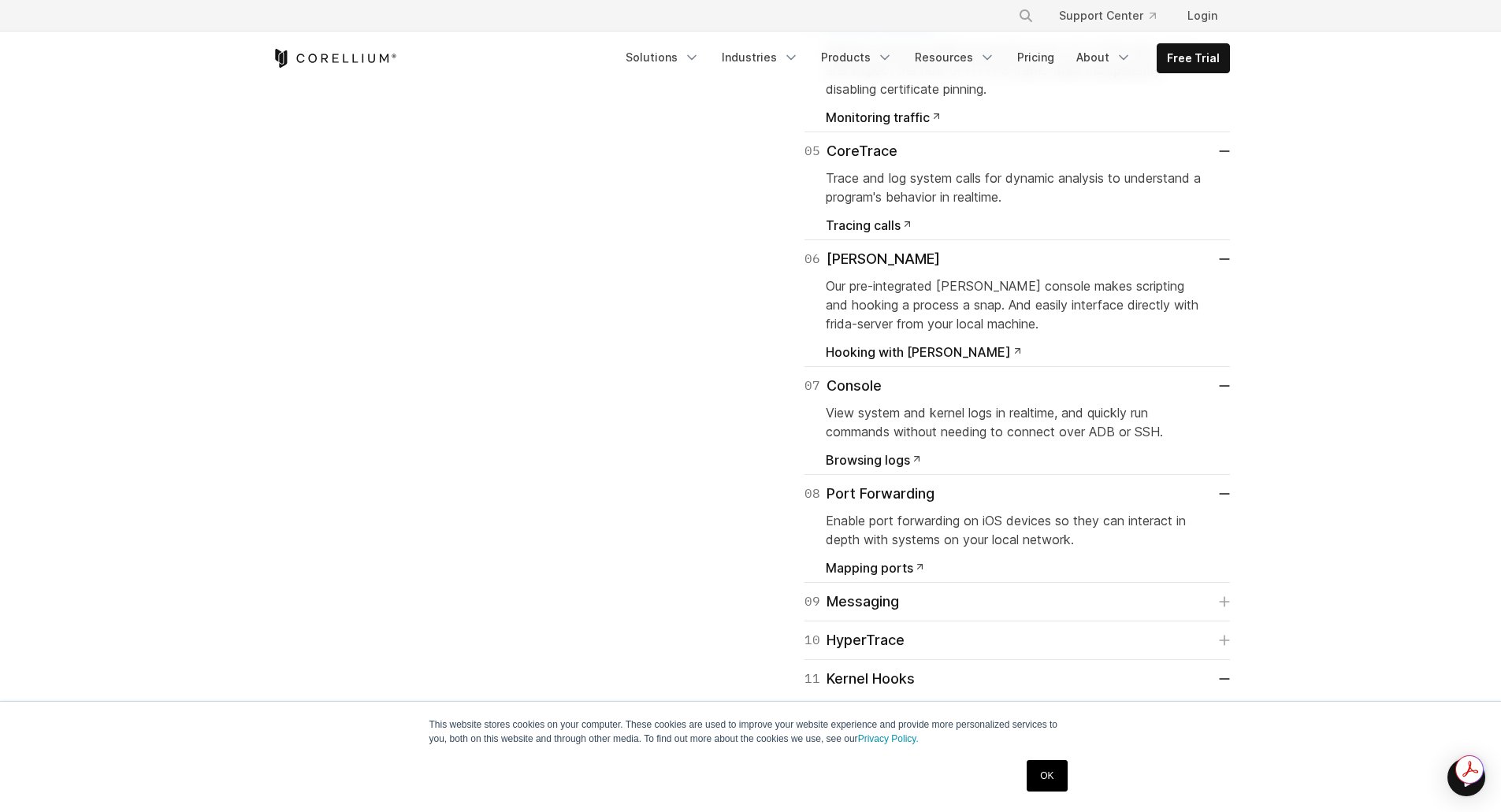
scroll to position [2914, 0]
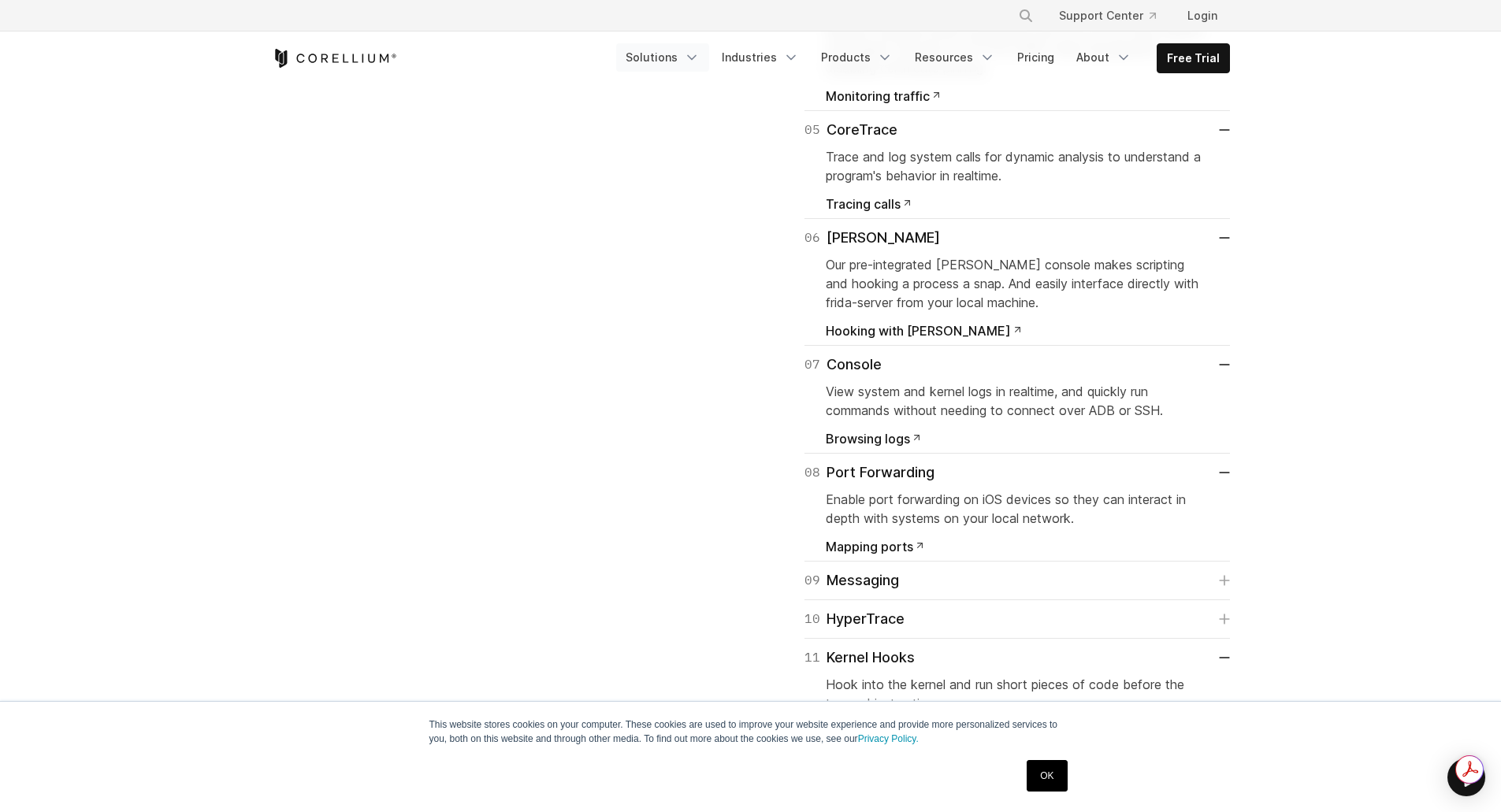
click at [696, 63] on icon "Navigation Menu" at bounding box center [691, 57] width 16 height 16
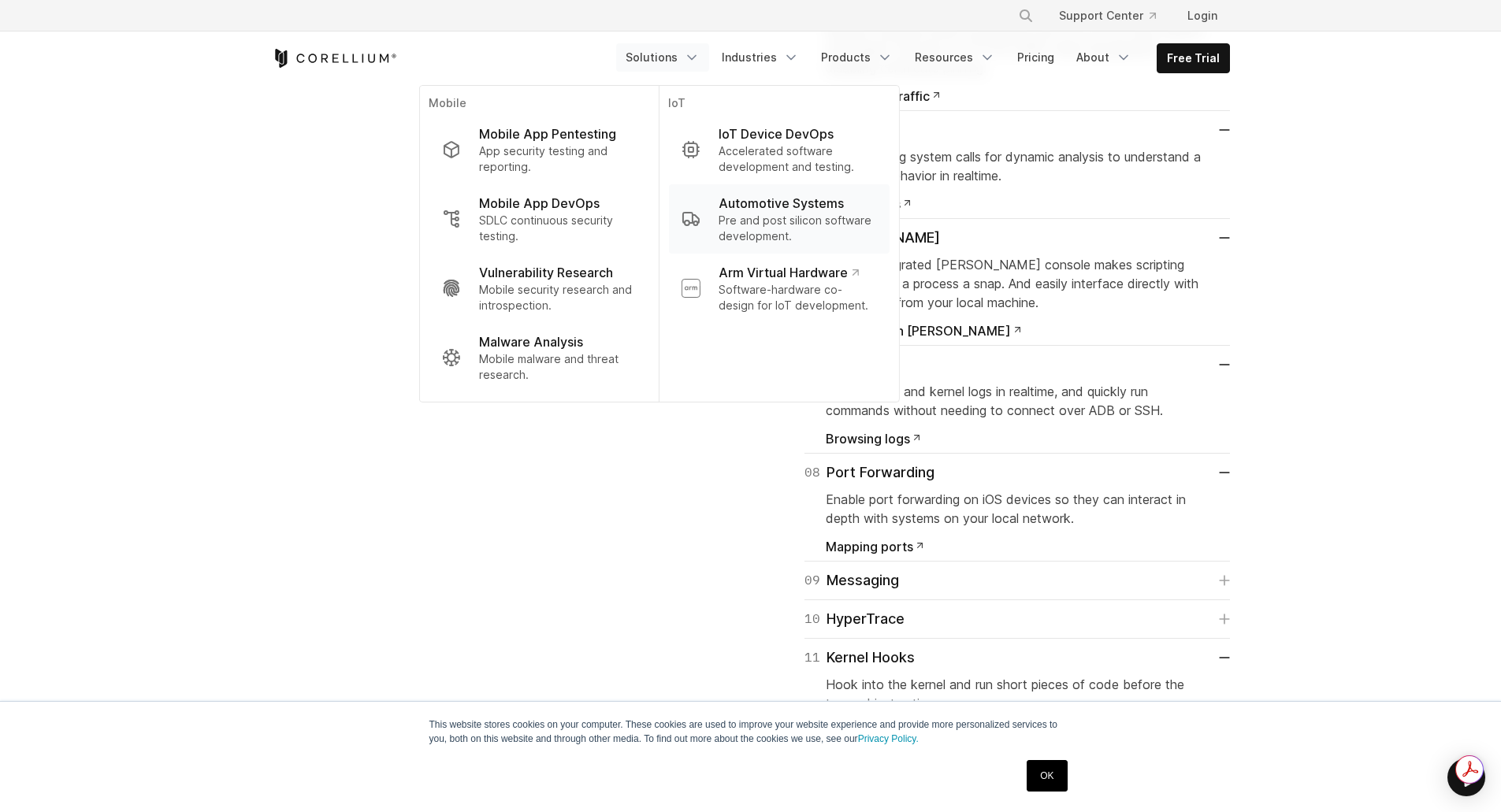
click at [775, 209] on p "Automotive Systems" at bounding box center [781, 203] width 125 height 19
